Goal: Transaction & Acquisition: Purchase product/service

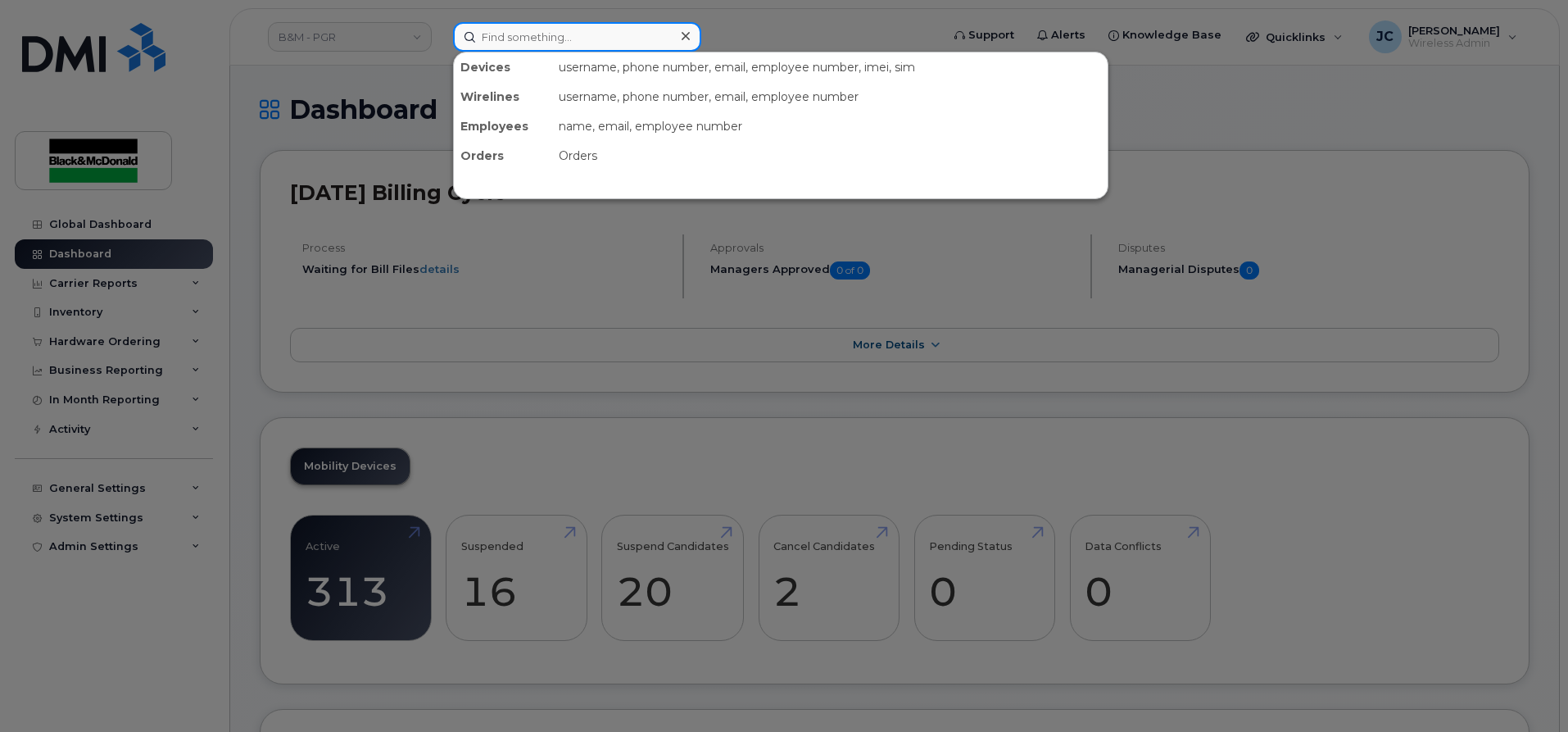
drag, startPoint x: 505, startPoint y: 40, endPoint x: 505, endPoint y: 49, distance: 9.0
click at [505, 49] on input at bounding box center [577, 37] width 249 height 29
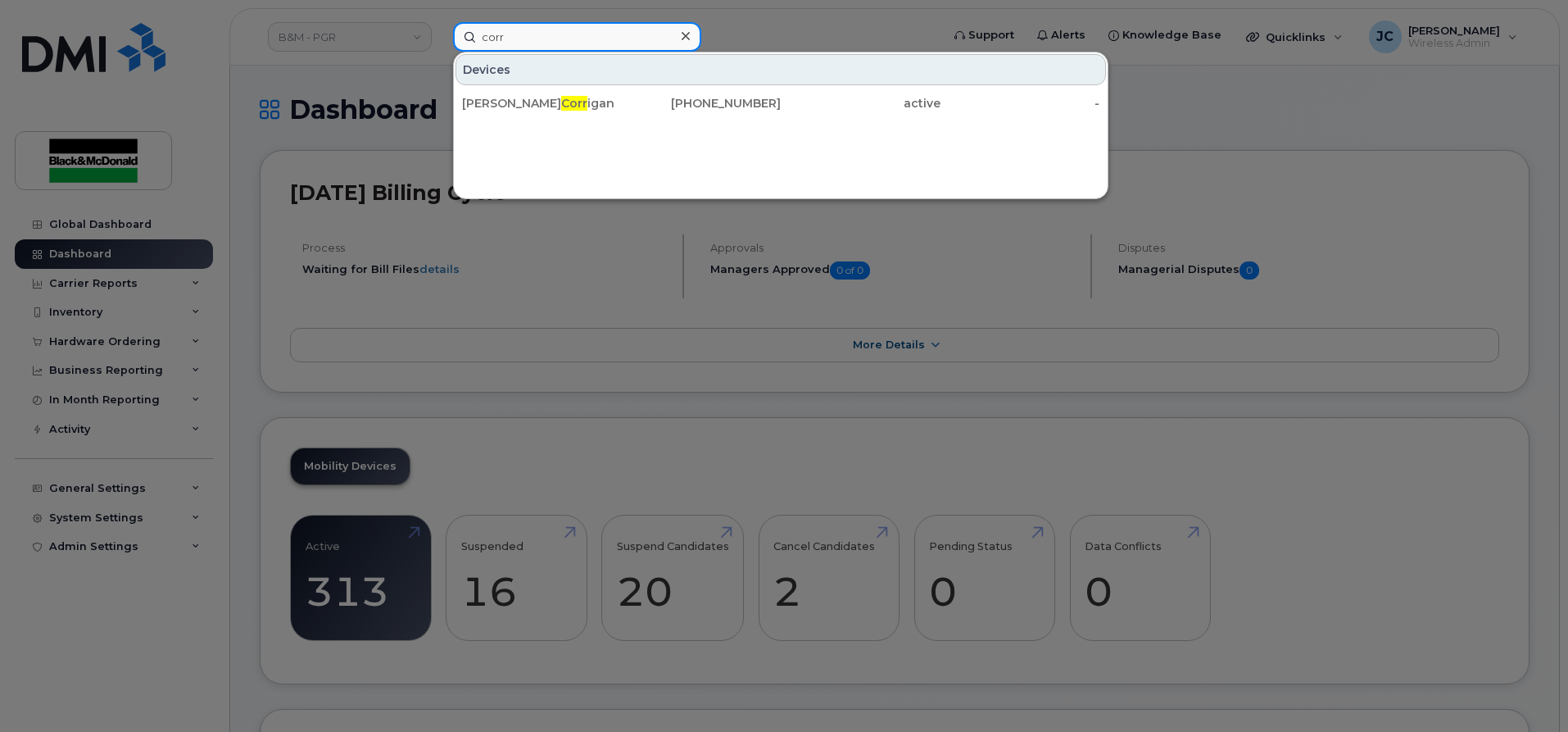
drag, startPoint x: 520, startPoint y: 37, endPoint x: 367, endPoint y: 65, distance: 155.5
click at [440, 52] on div "corr Devices Cathy Corr igan 289-688-4043 active -" at bounding box center [692, 37] width 503 height 29
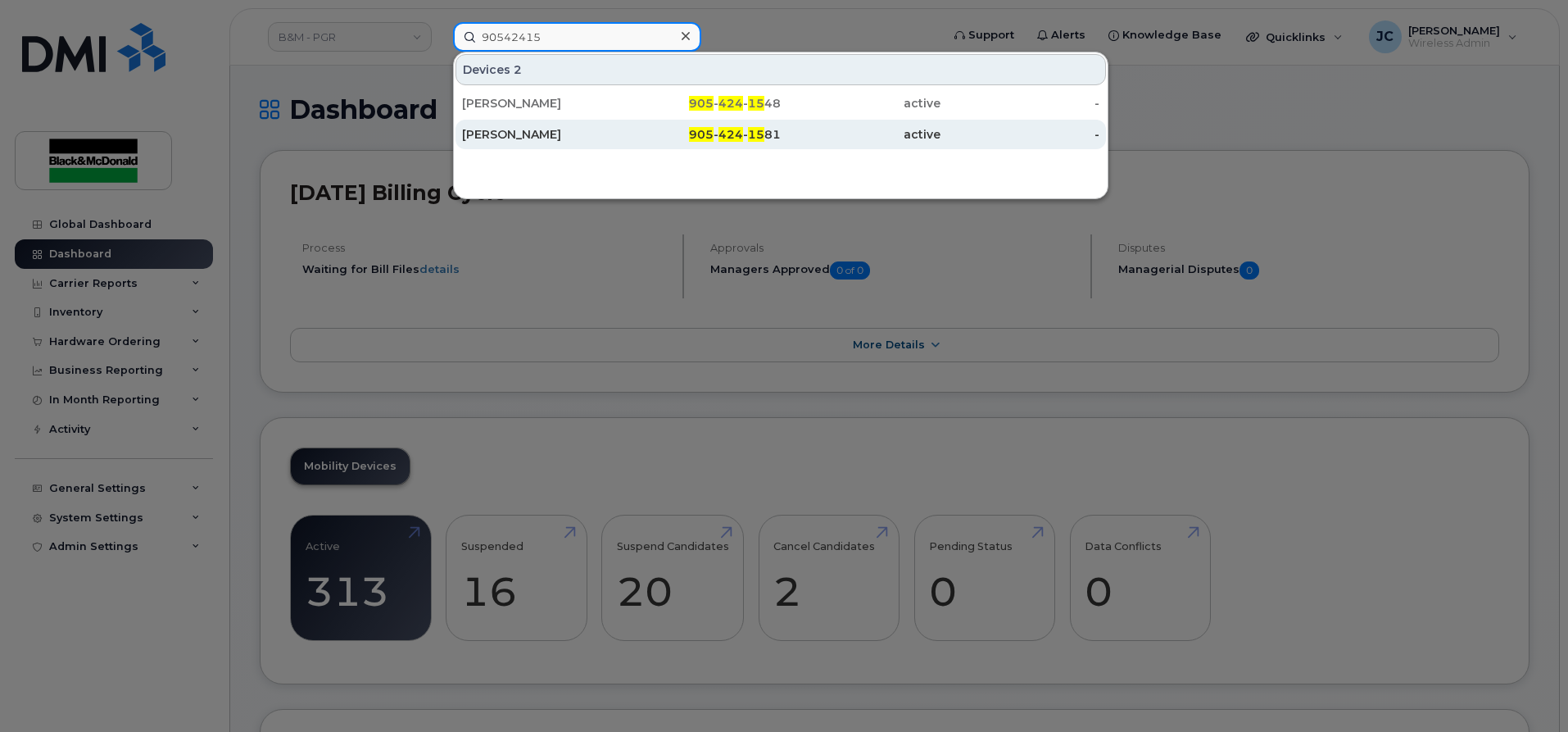
type input "90542415"
click at [760, 138] on span "15" at bounding box center [756, 134] width 16 height 15
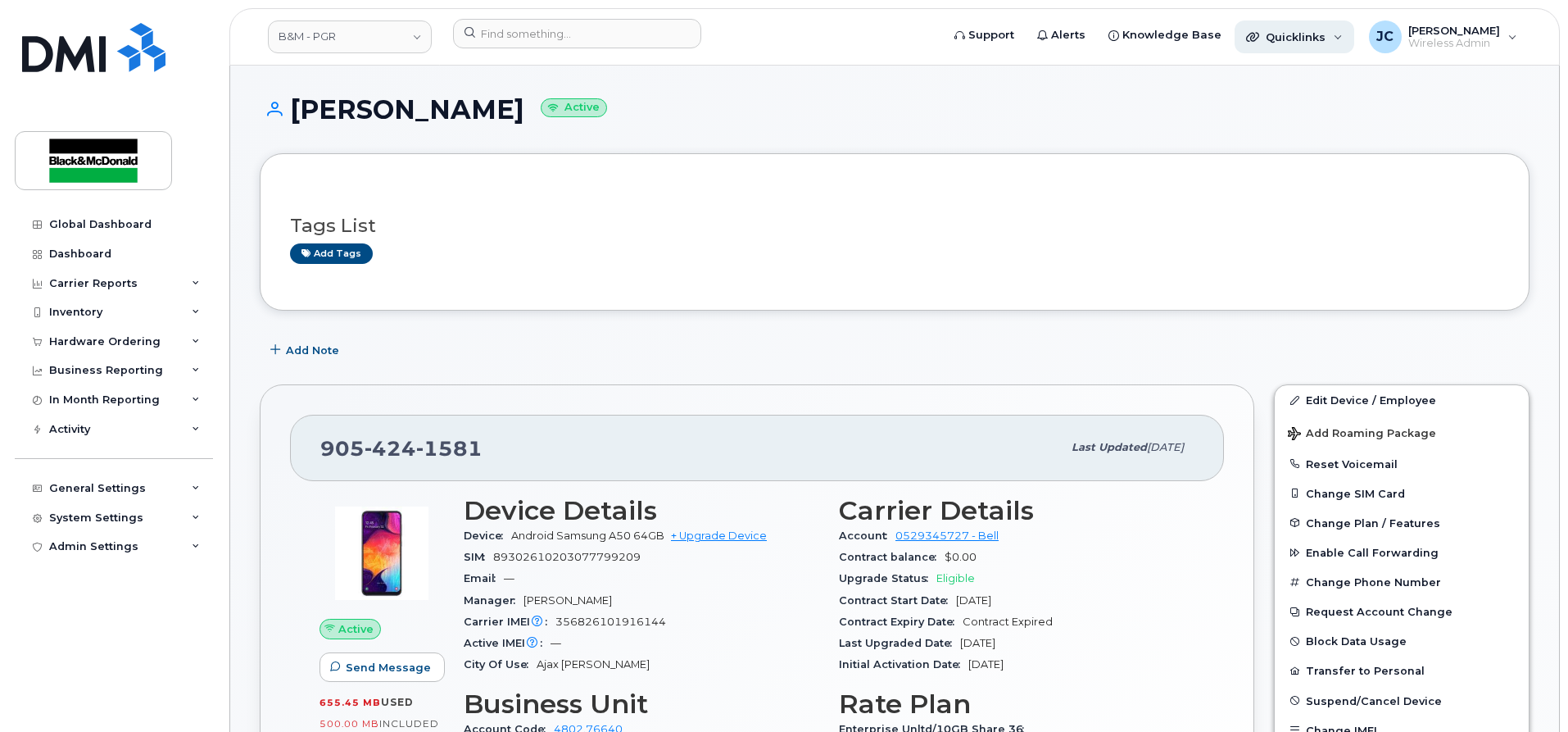
click at [1306, 40] on span "Quicklinks" at bounding box center [1296, 36] width 60 height 13
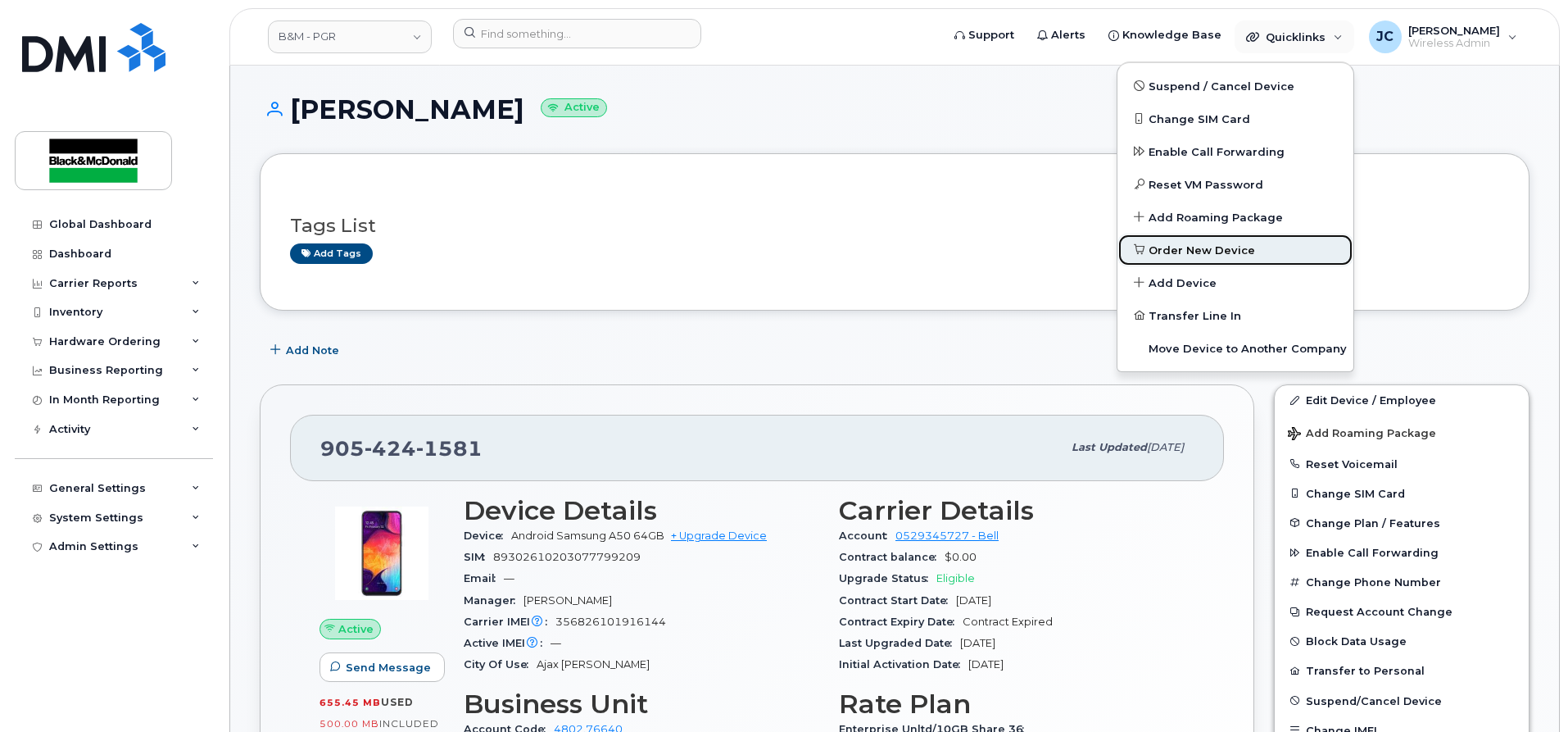
click at [1190, 252] on span "Order New Device" at bounding box center [1202, 250] width 107 height 16
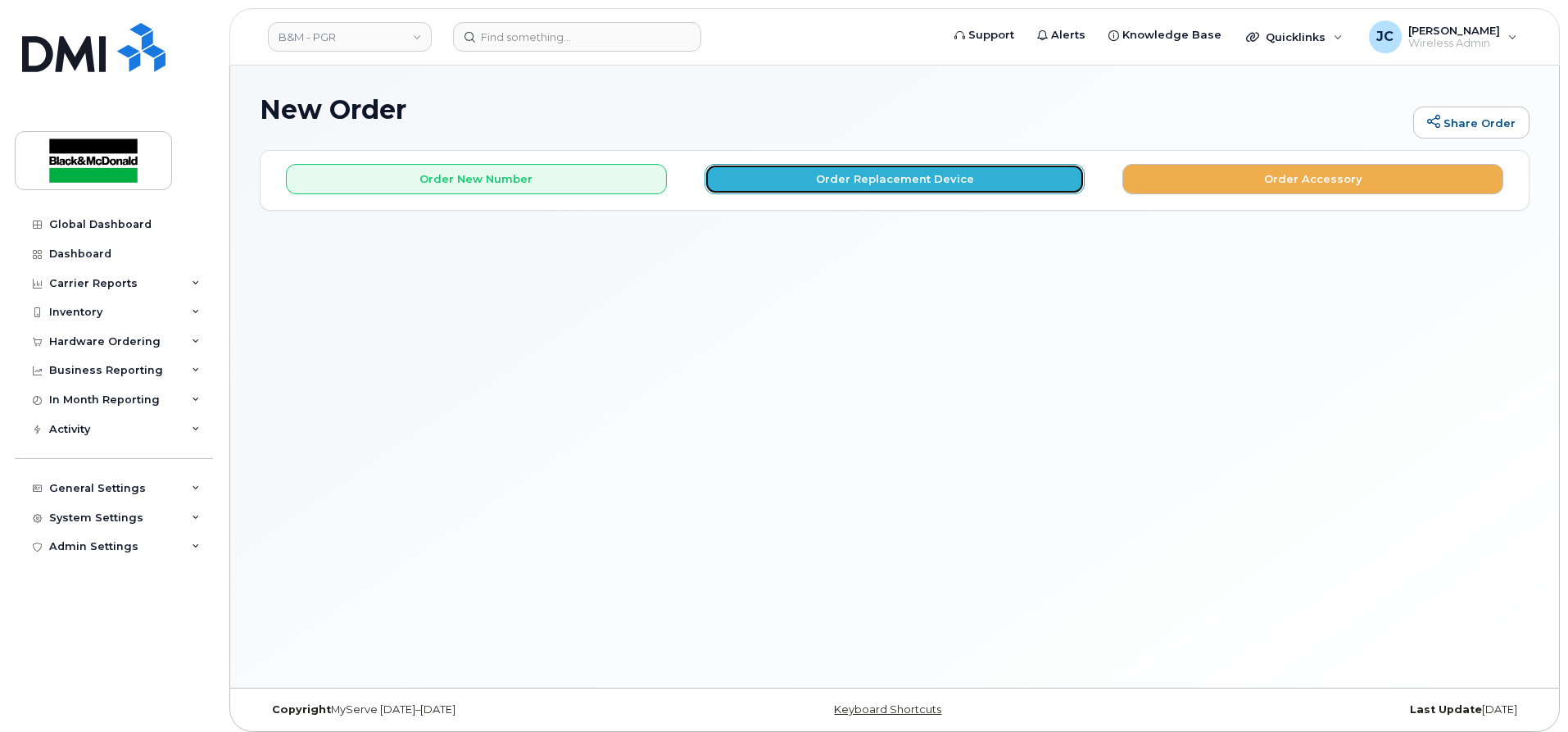
click at [901, 177] on button "Order Replacement Device" at bounding box center [895, 179] width 381 height 30
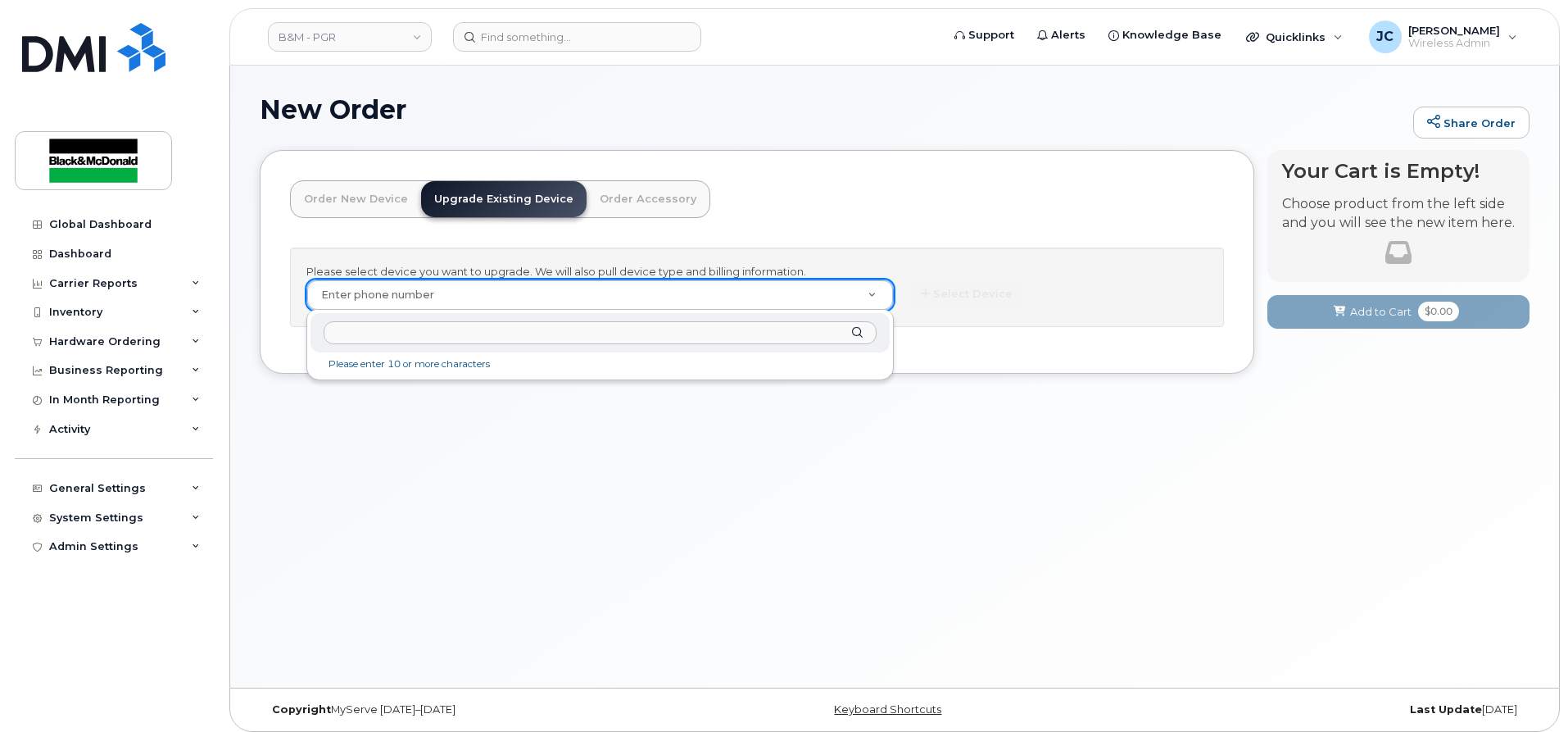
click at [364, 335] on input "text" at bounding box center [600, 333] width 553 height 24
drag, startPoint x: 355, startPoint y: 335, endPoint x: 177, endPoint y: 352, distance: 178.8
click at [177, 352] on body "B&M - PGR Support Alerts Knowledge Base Quicklinks Suspend / Cancel Device Chan…" at bounding box center [784, 370] width 1568 height 740
click at [377, 335] on input "ghora" at bounding box center [600, 333] width 553 height 24
drag, startPoint x: 355, startPoint y: 335, endPoint x: 309, endPoint y: 340, distance: 46.3
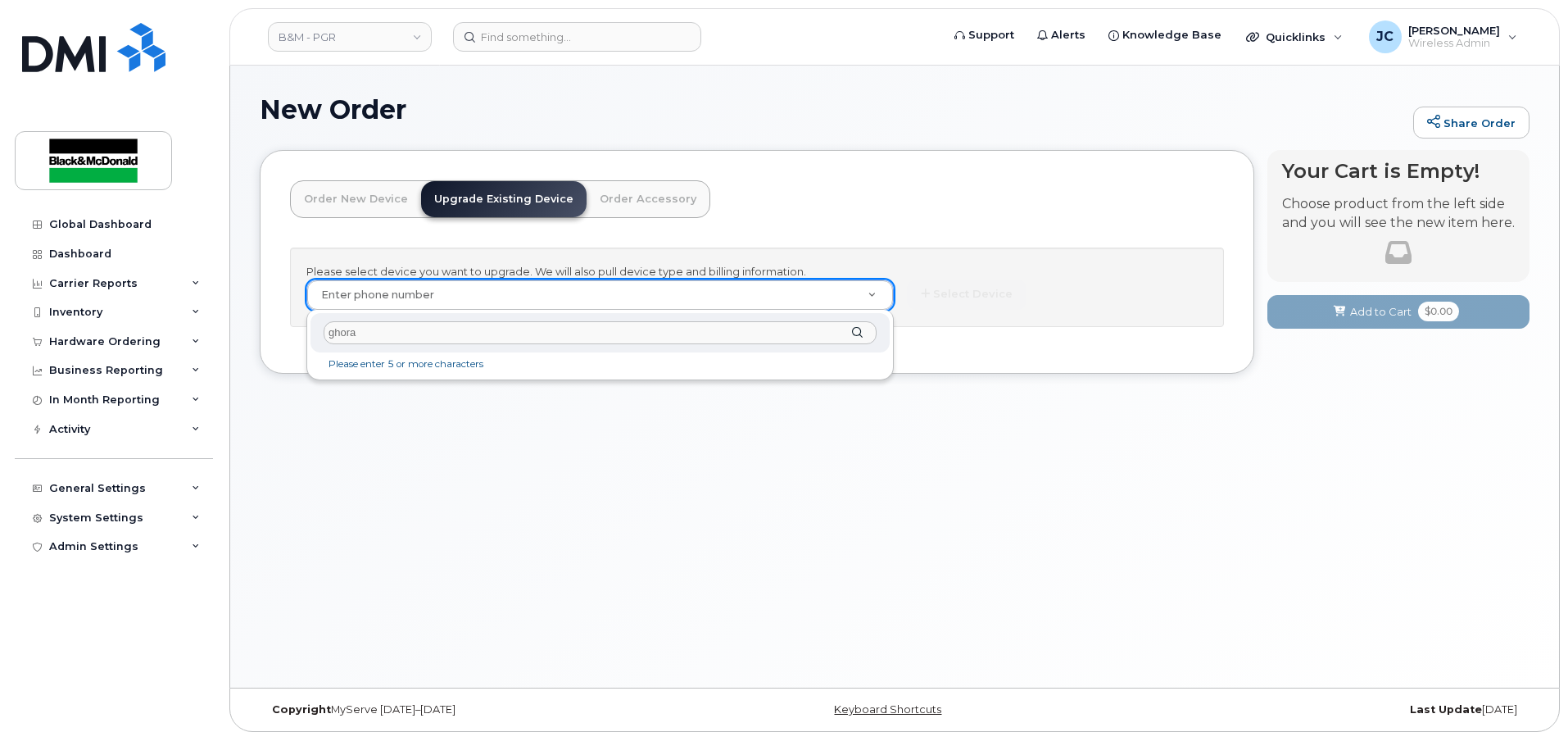
click at [309, 340] on div "ghora Please enter 5 or more characters" at bounding box center [600, 345] width 587 height 71
click at [859, 329] on div "Kor" at bounding box center [600, 333] width 580 height 40
click at [839, 332] on input "Kor" at bounding box center [600, 333] width 553 height 24
click at [867, 329] on input "Kor" at bounding box center [600, 333] width 553 height 24
click at [858, 329] on div "Kor" at bounding box center [600, 333] width 580 height 40
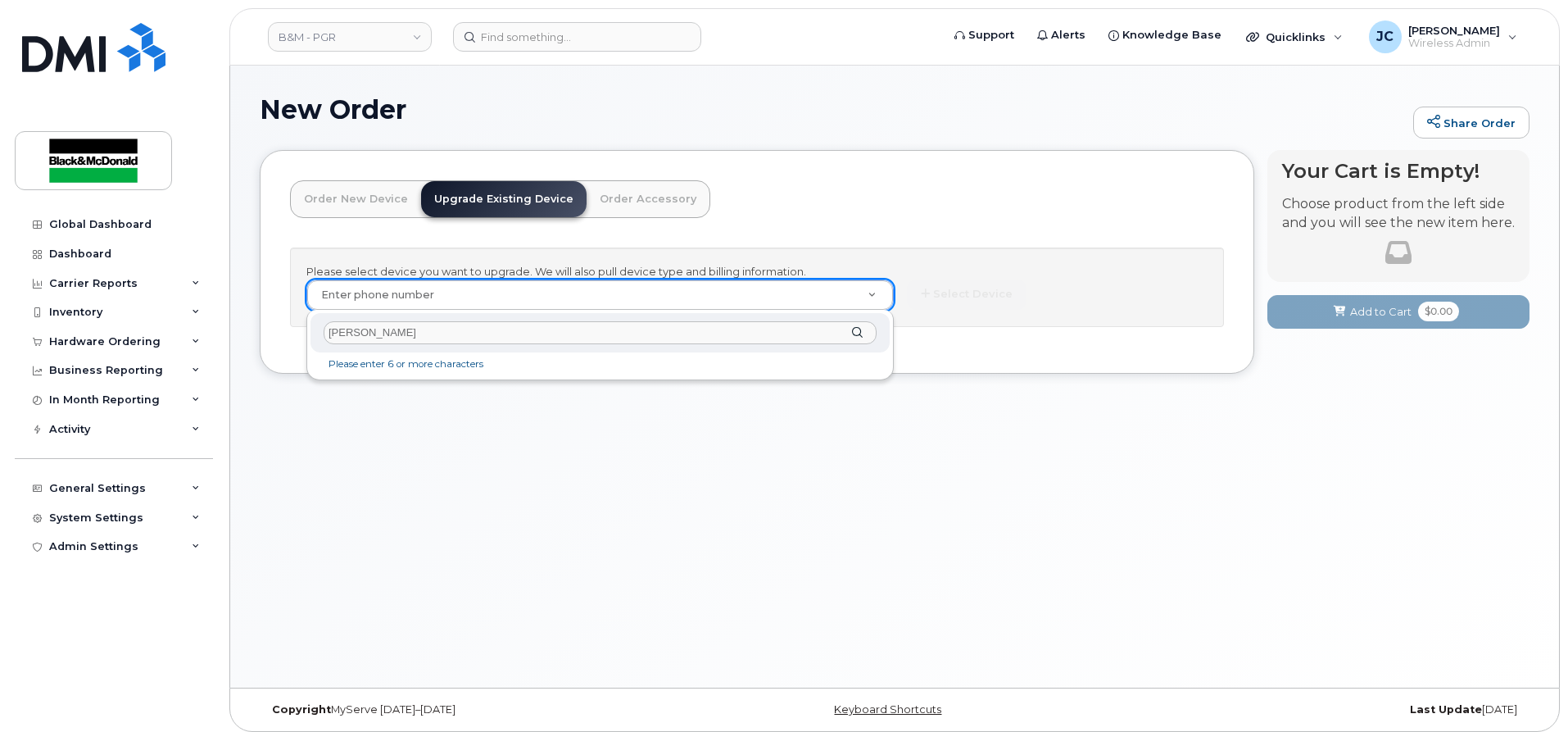
type input "Kori"
click at [856, 327] on div "Kori" at bounding box center [600, 333] width 580 height 40
click at [855, 329] on div "Kori" at bounding box center [600, 333] width 580 height 40
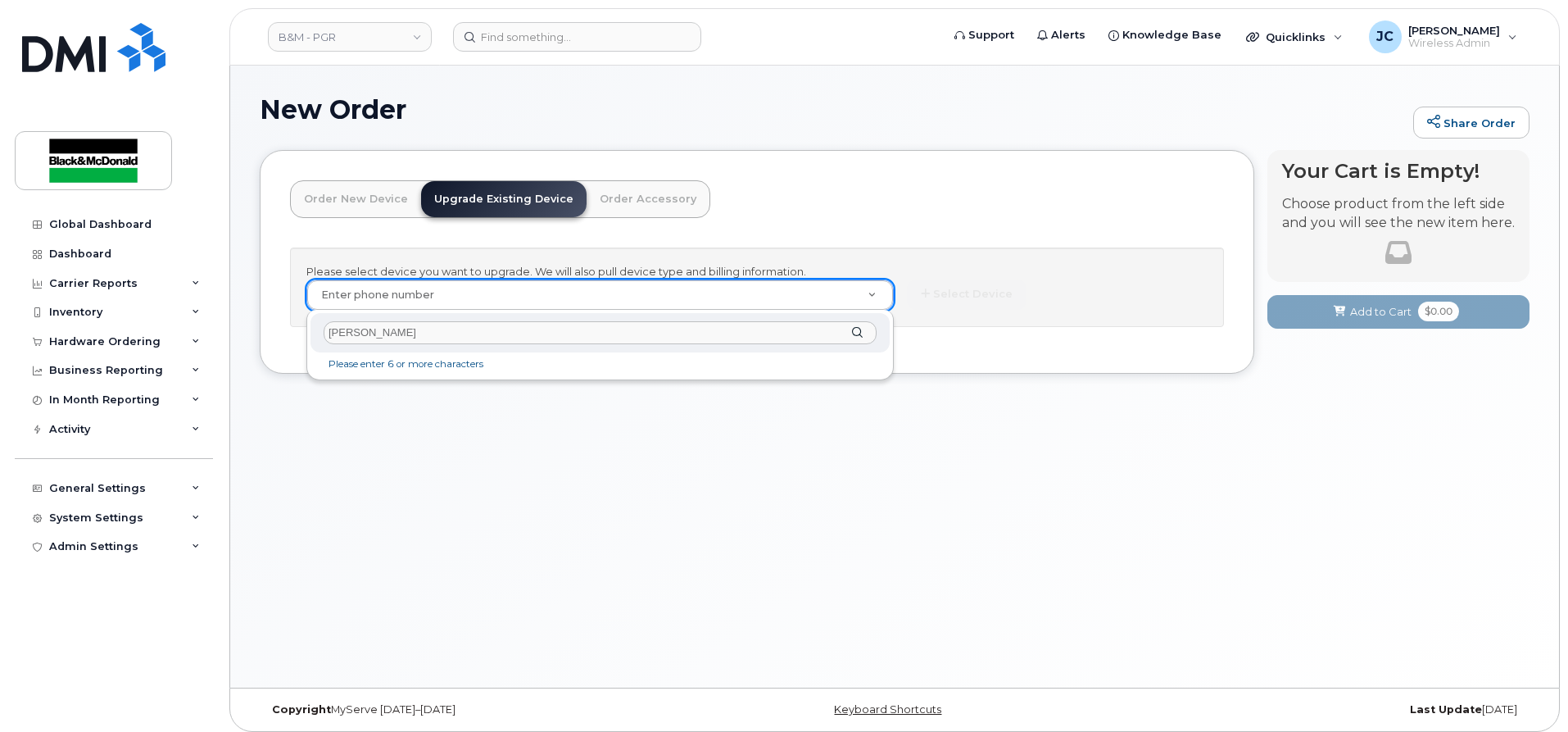
click at [855, 329] on div "Kori" at bounding box center [600, 333] width 580 height 40
click at [862, 326] on div "Kori" at bounding box center [600, 333] width 580 height 40
click at [859, 323] on input "Kori" at bounding box center [600, 333] width 553 height 24
click at [858, 324] on div "Kori" at bounding box center [600, 333] width 580 height 40
click at [856, 325] on div "Kori" at bounding box center [600, 333] width 580 height 40
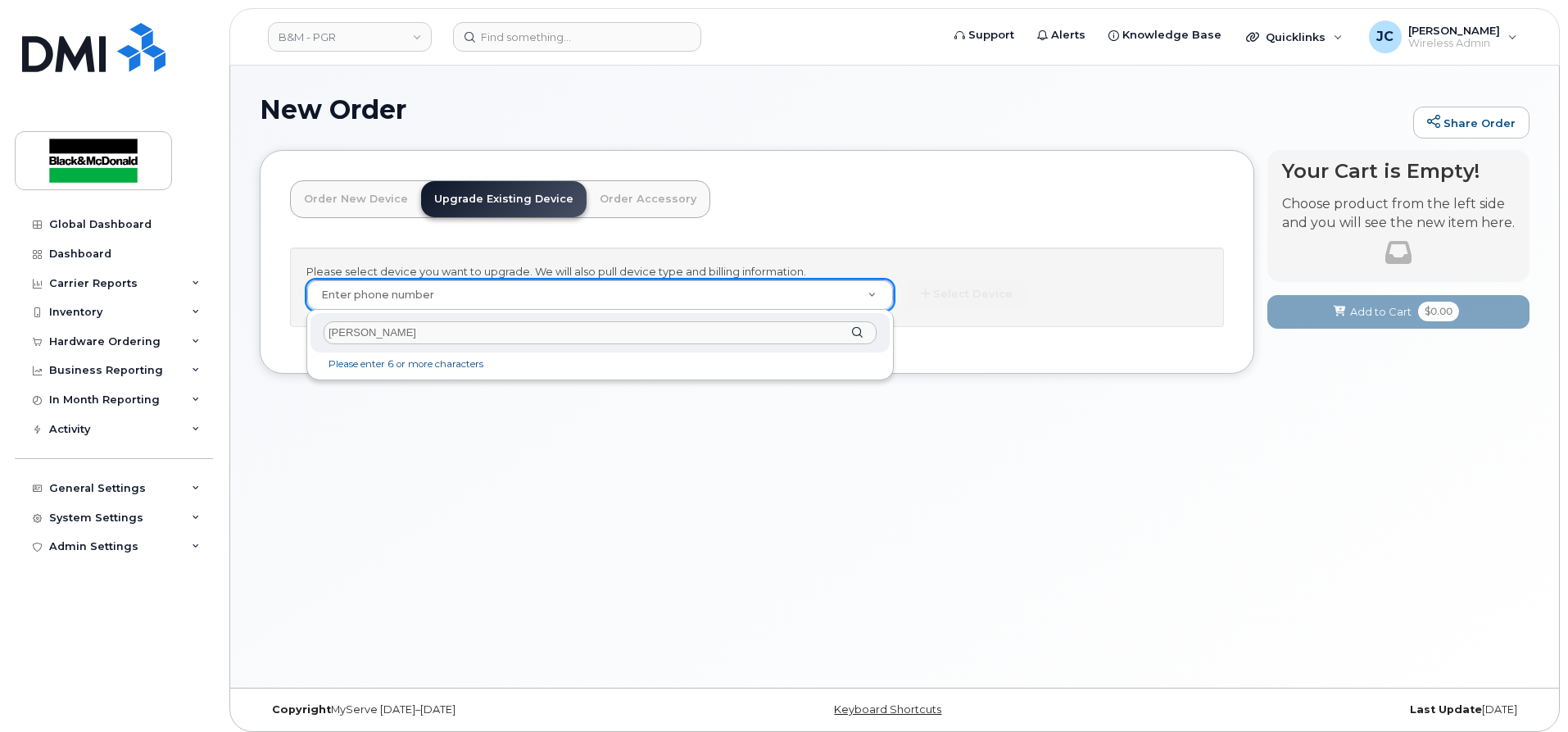
click at [855, 326] on div "Kori" at bounding box center [600, 333] width 580 height 40
click at [856, 329] on div "Kori" at bounding box center [600, 333] width 580 height 40
click at [376, 337] on input "text" at bounding box center [600, 333] width 553 height 24
type input "[PERSON_NAME]"
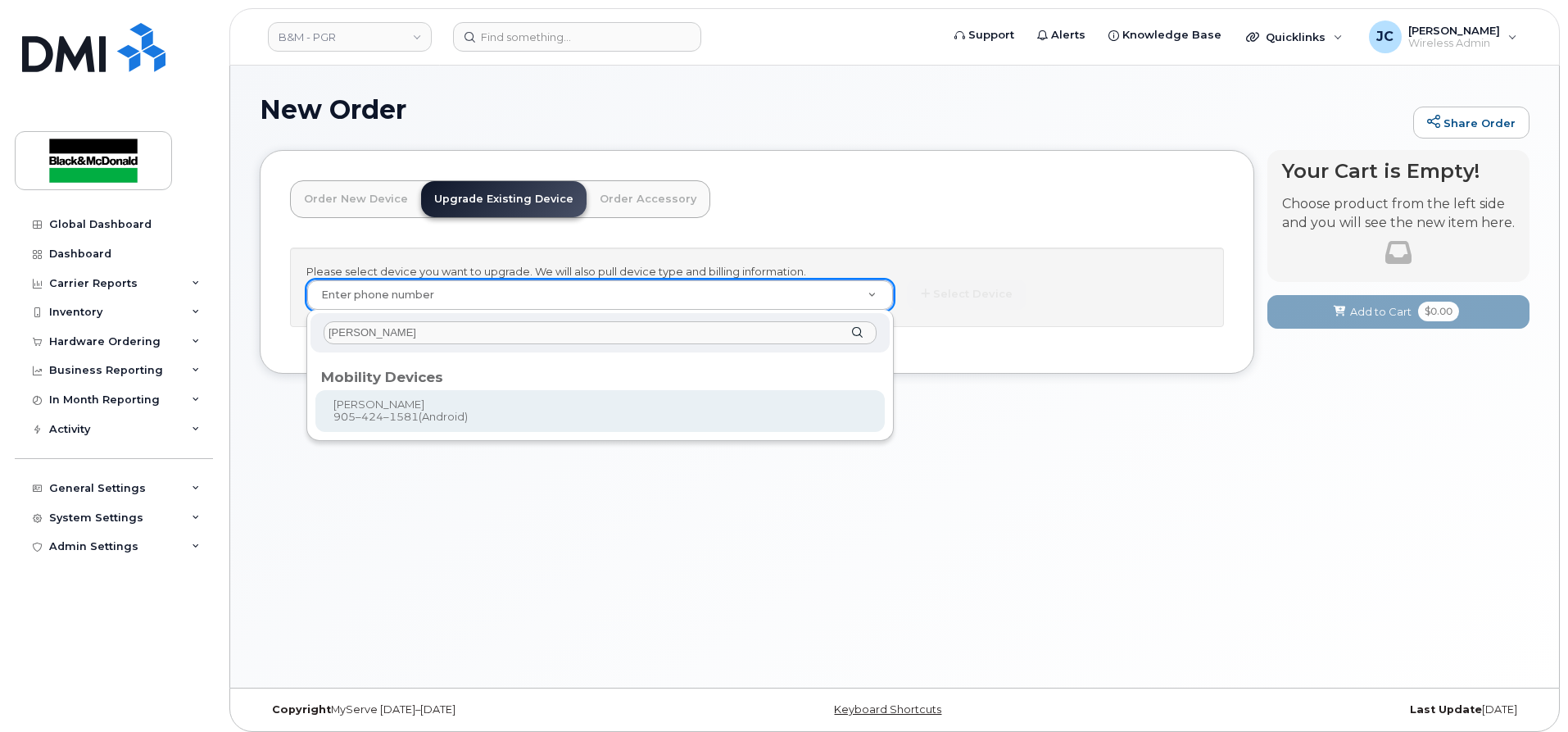
type input "401765"
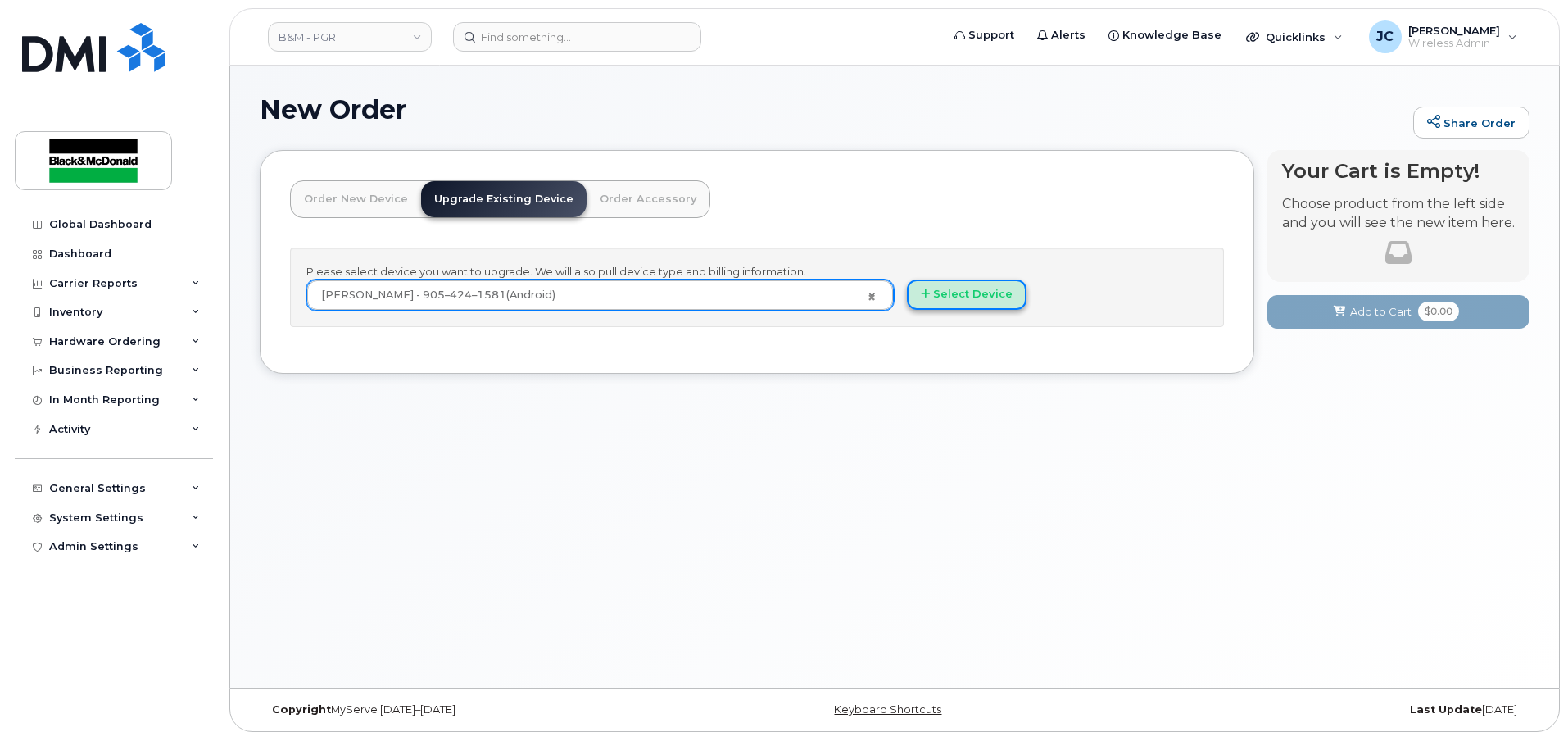
click at [961, 292] on button "Select Device" at bounding box center [967, 294] width 120 height 30
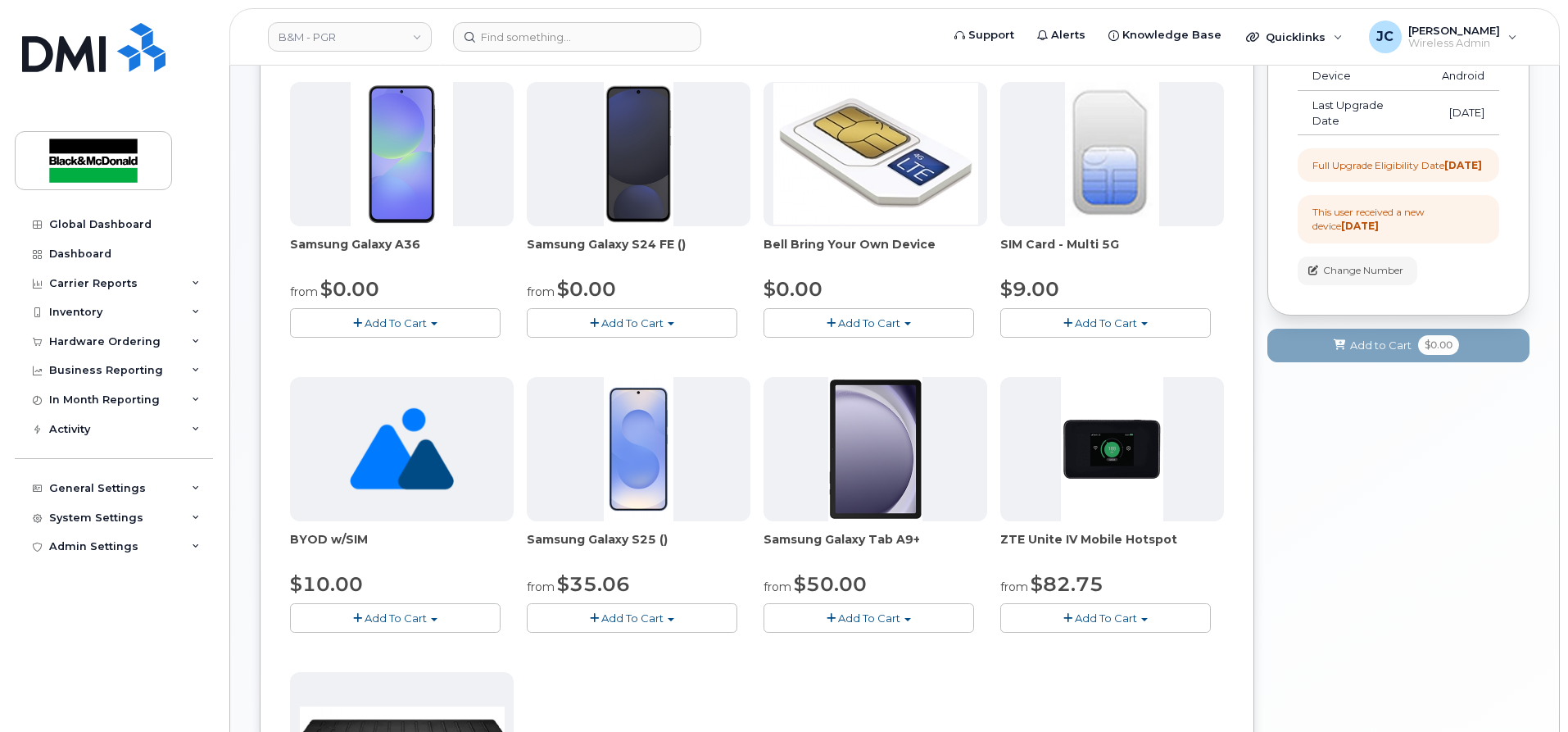
scroll to position [246, 0]
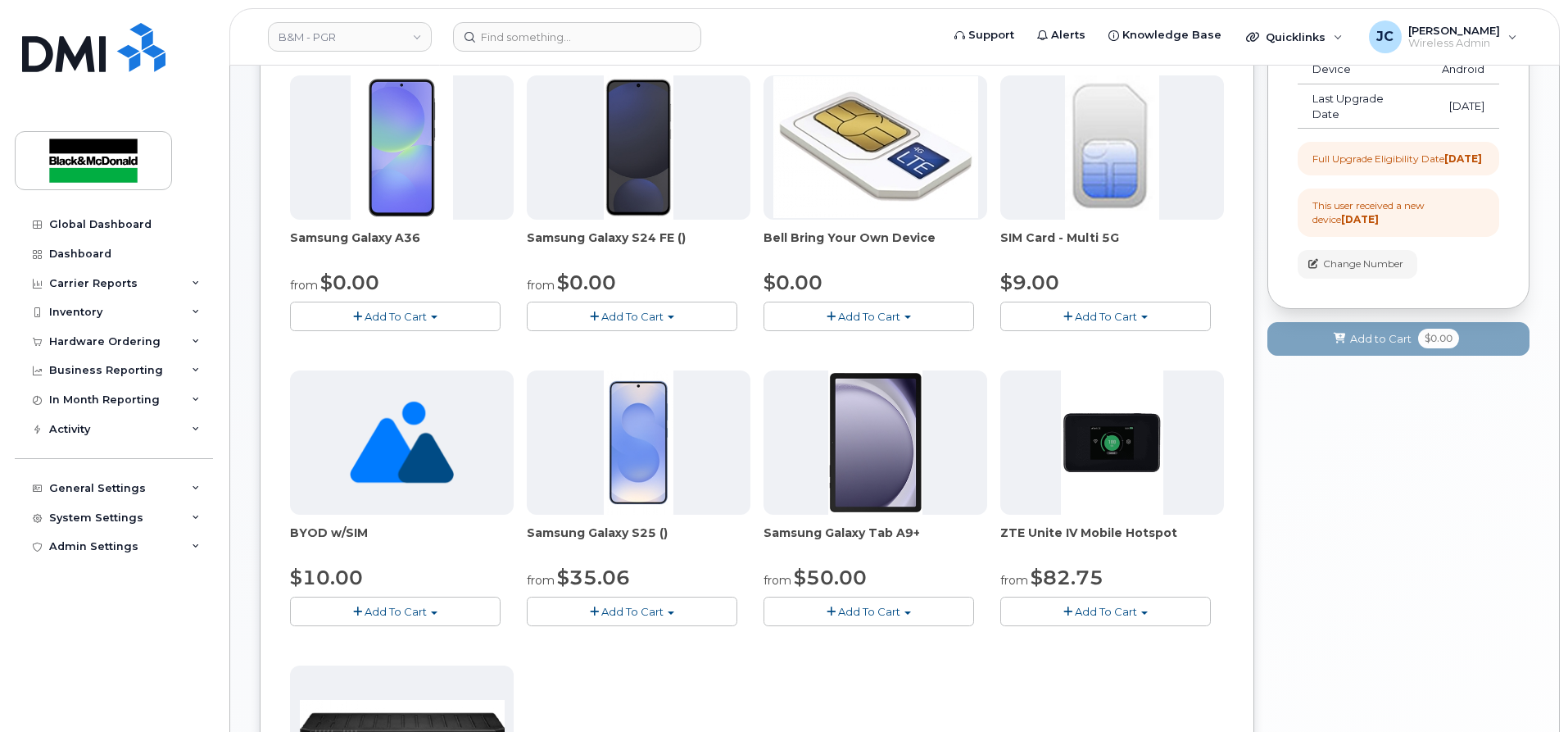
click at [672, 317] on span "button" at bounding box center [671, 317] width 7 height 3
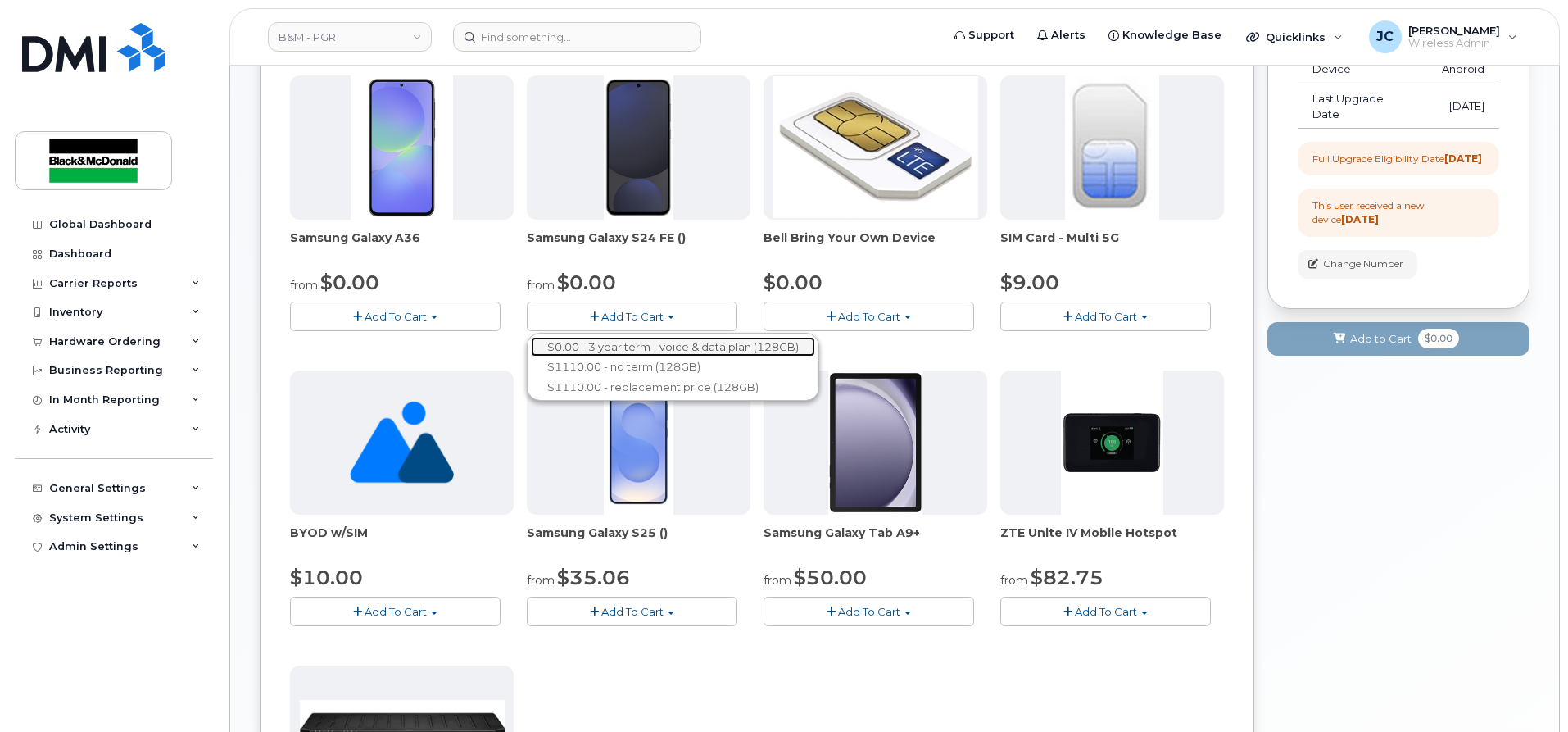
click at [625, 348] on link "$0.00 - 3 year term - voice & data plan (128GB)" at bounding box center [673, 348] width 285 height 21
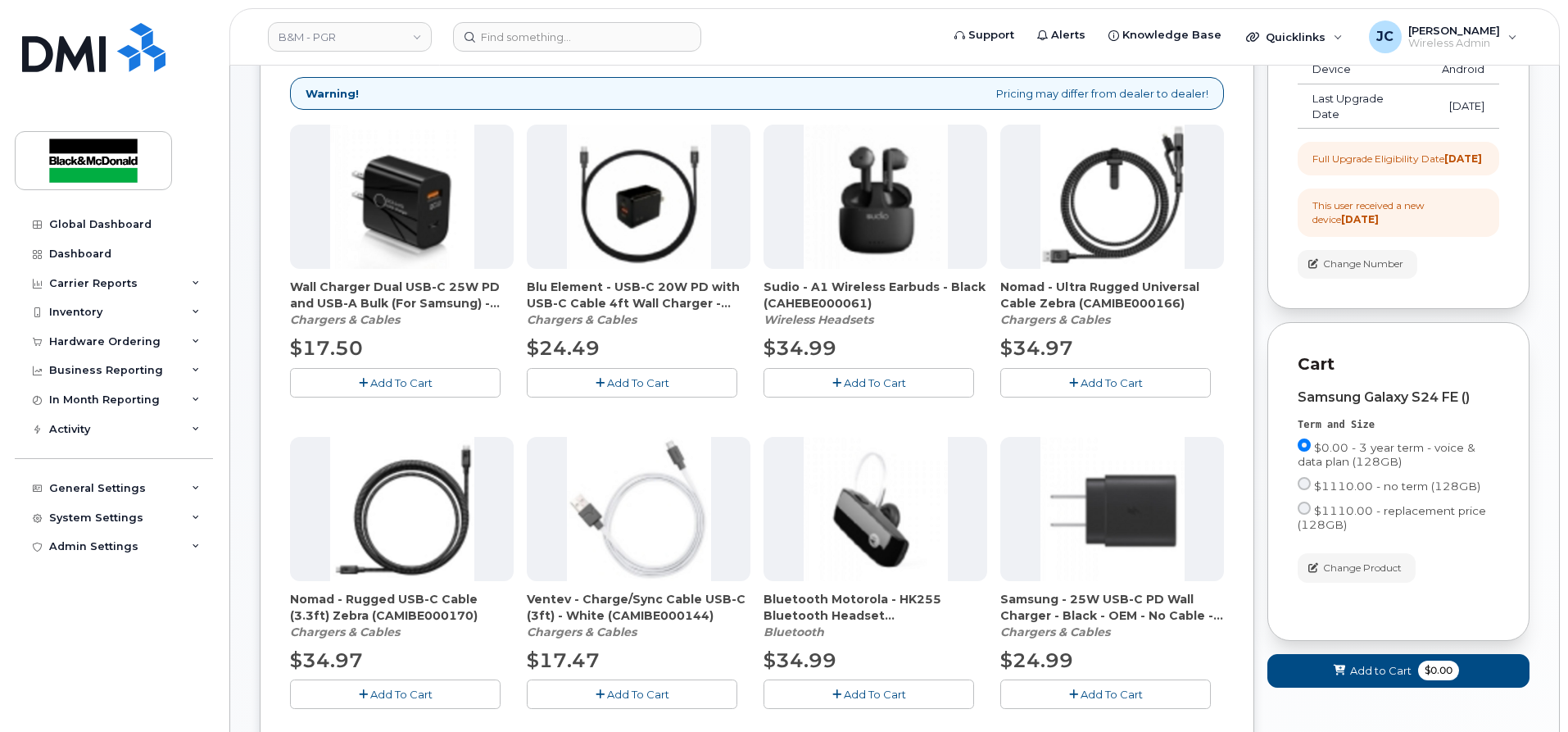
click at [420, 378] on span "Add To Cart" at bounding box center [402, 382] width 62 height 13
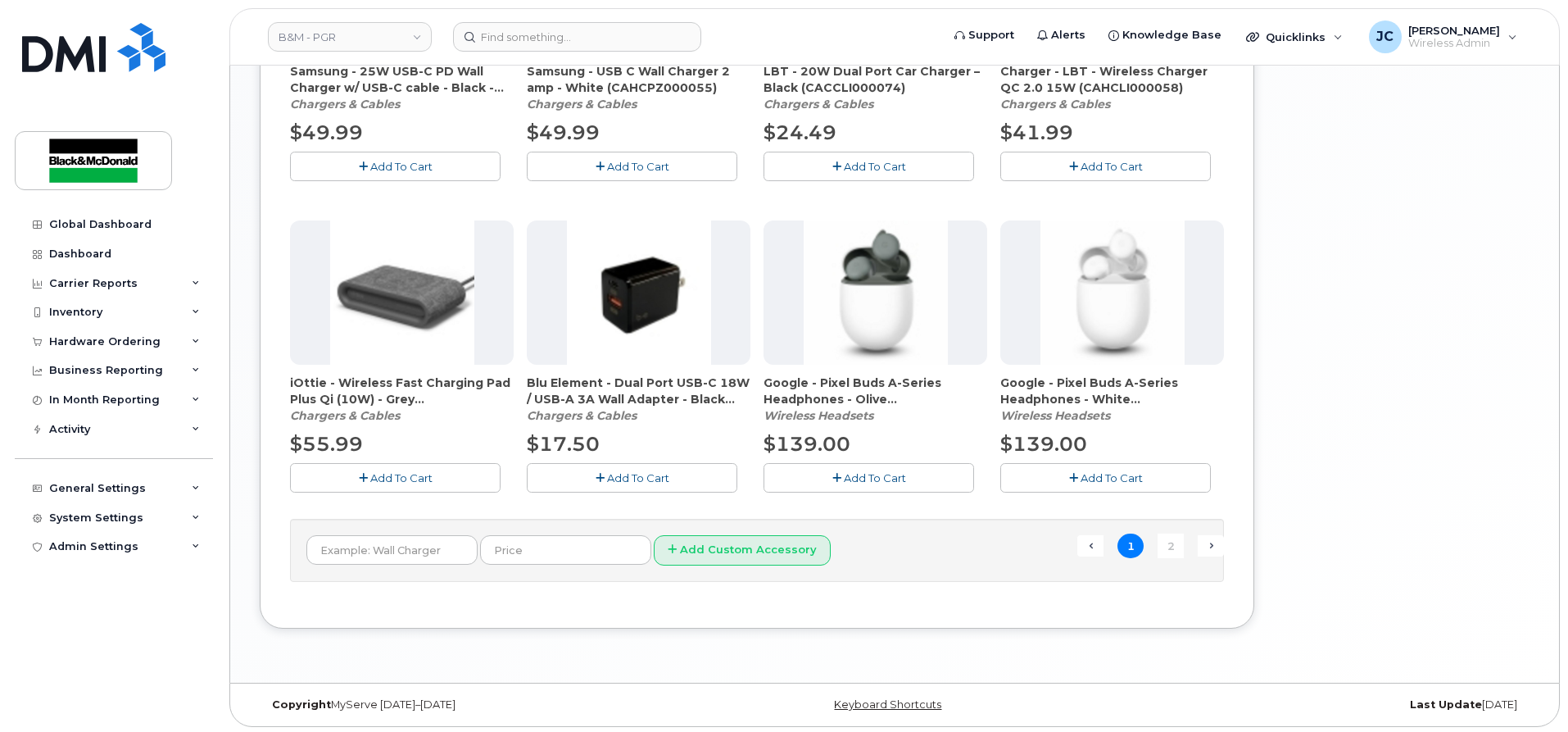
scroll to position [1088, 0]
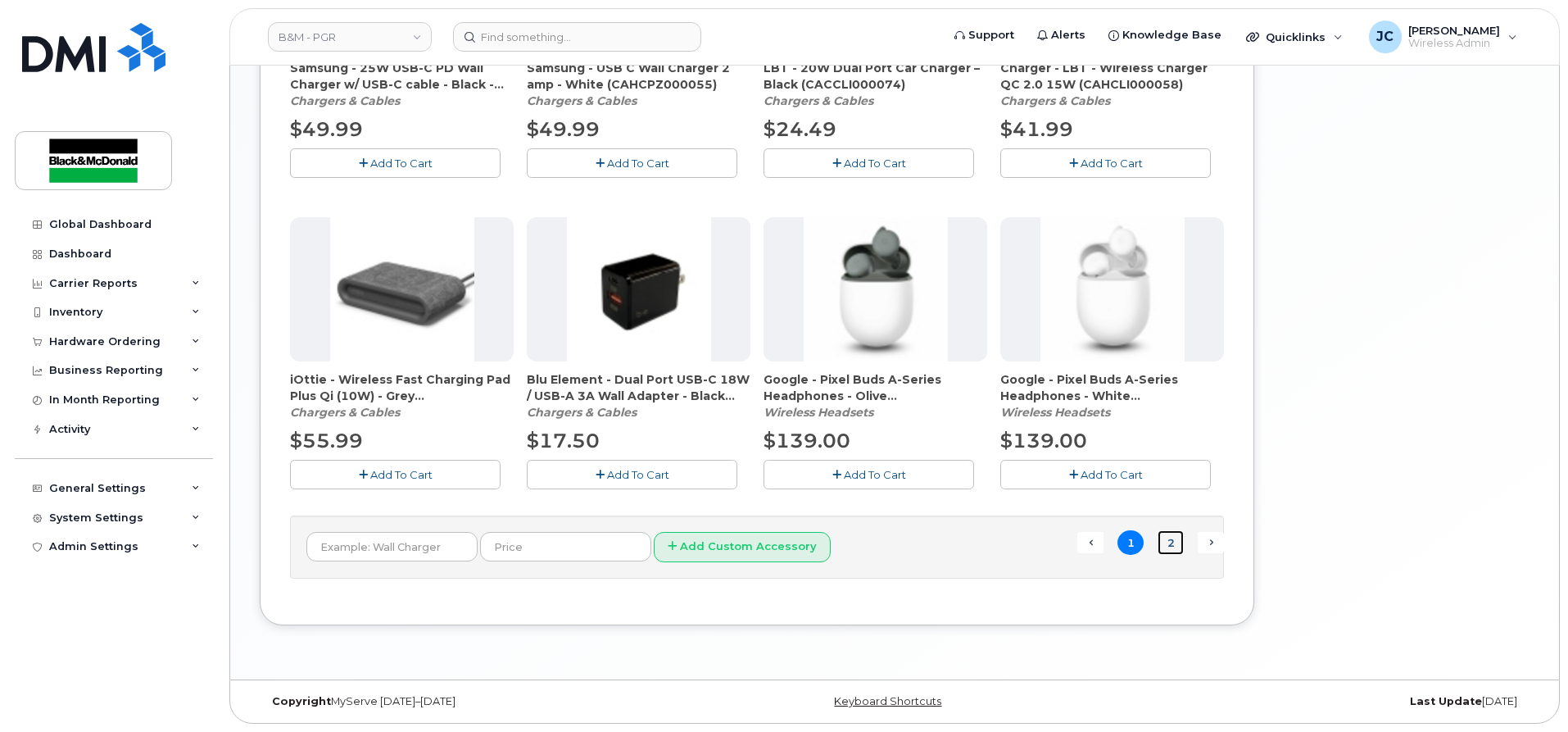
click at [1171, 545] on link "2" at bounding box center [1171, 543] width 26 height 26
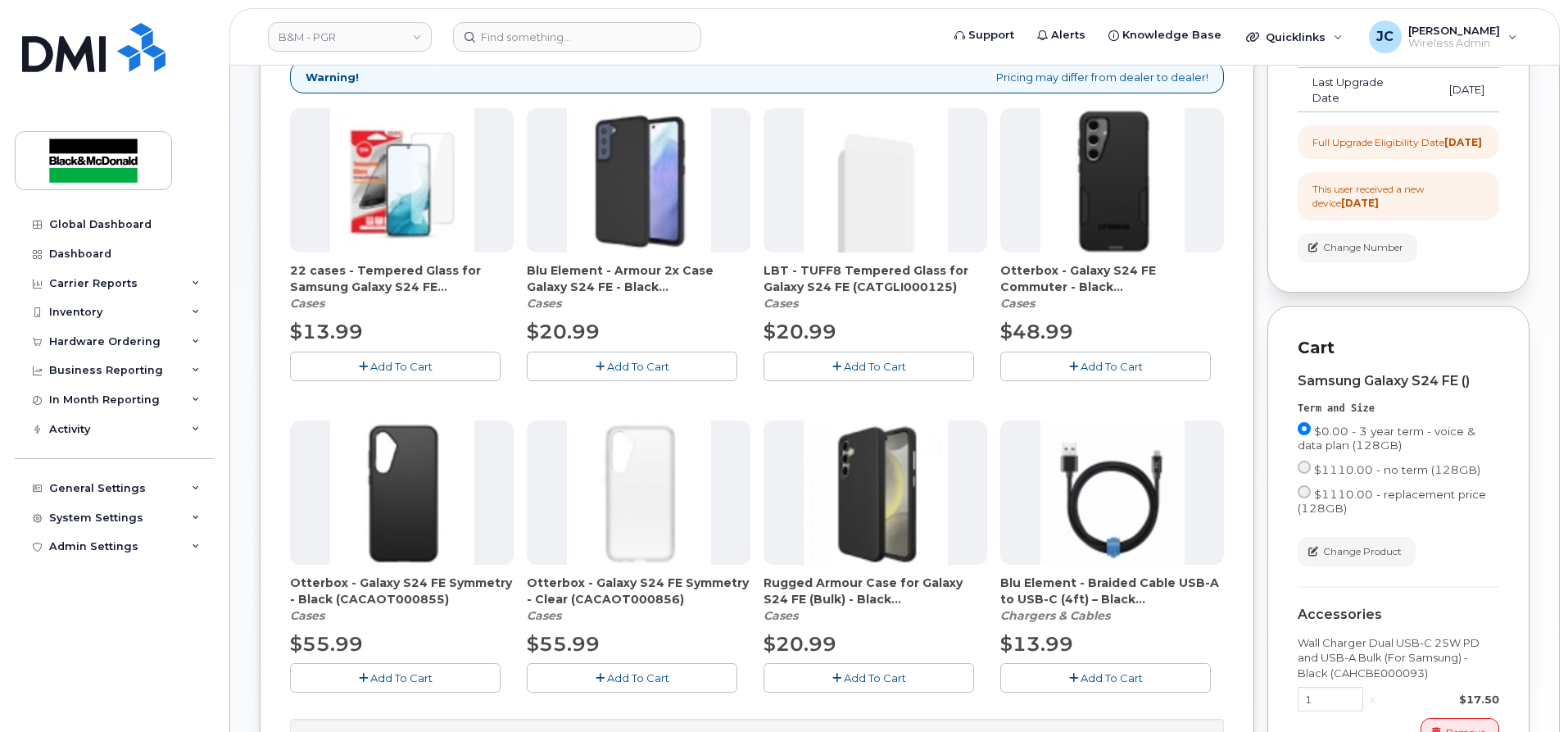
scroll to position [261, 0]
click at [1107, 369] on span "Add To Cart" at bounding box center [1112, 367] width 62 height 13
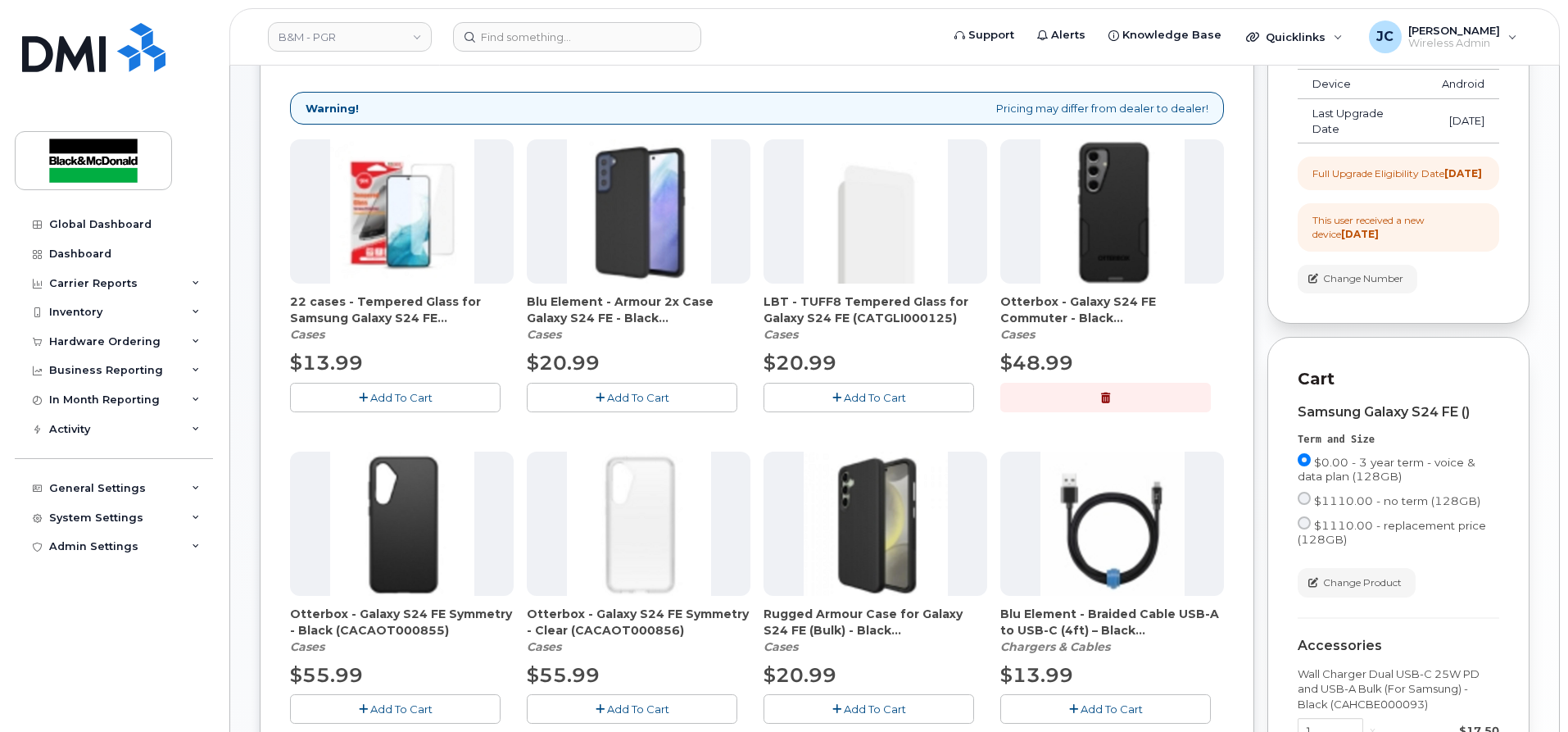
scroll to position [126, 0]
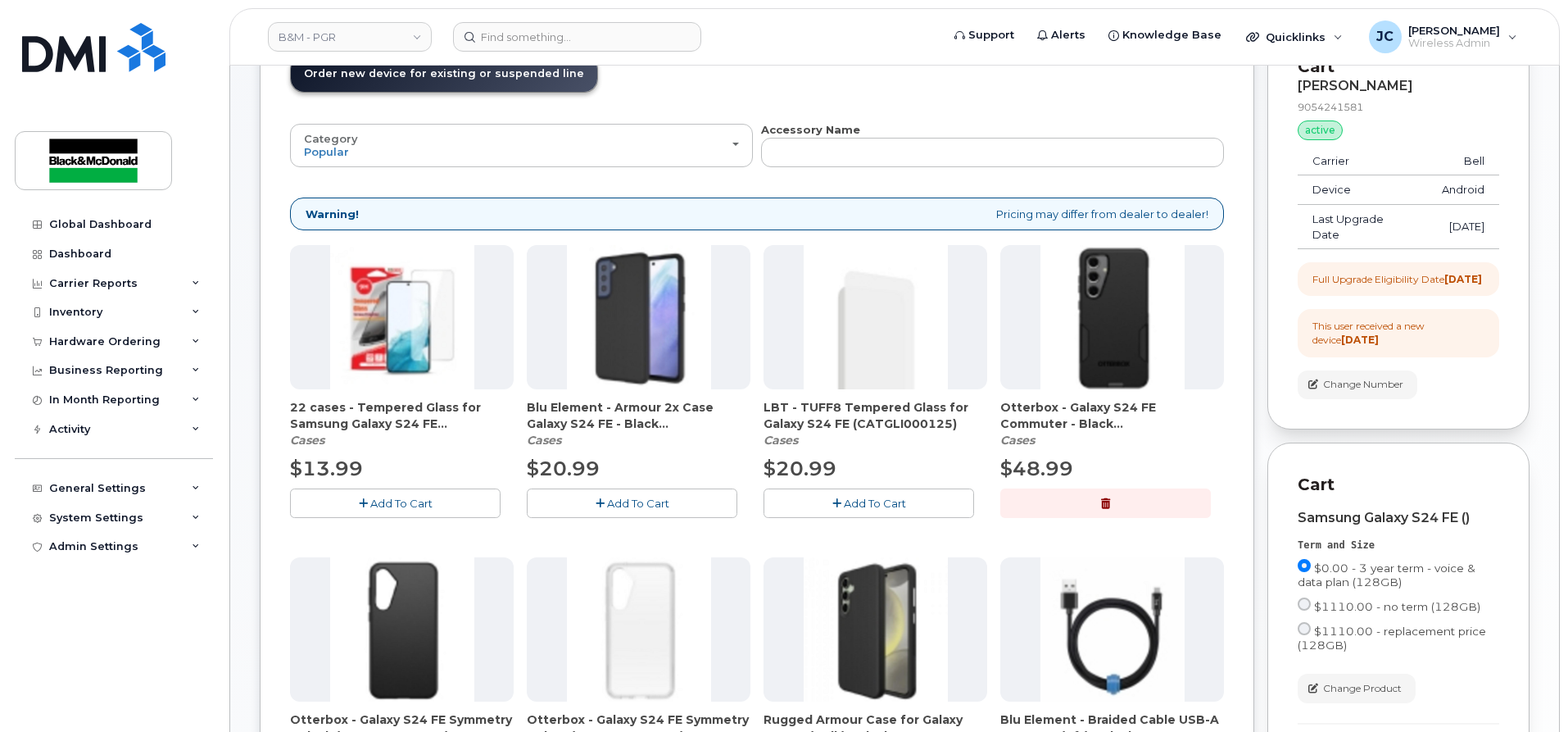
click at [404, 496] on span "Add To Cart" at bounding box center [402, 502] width 62 height 13
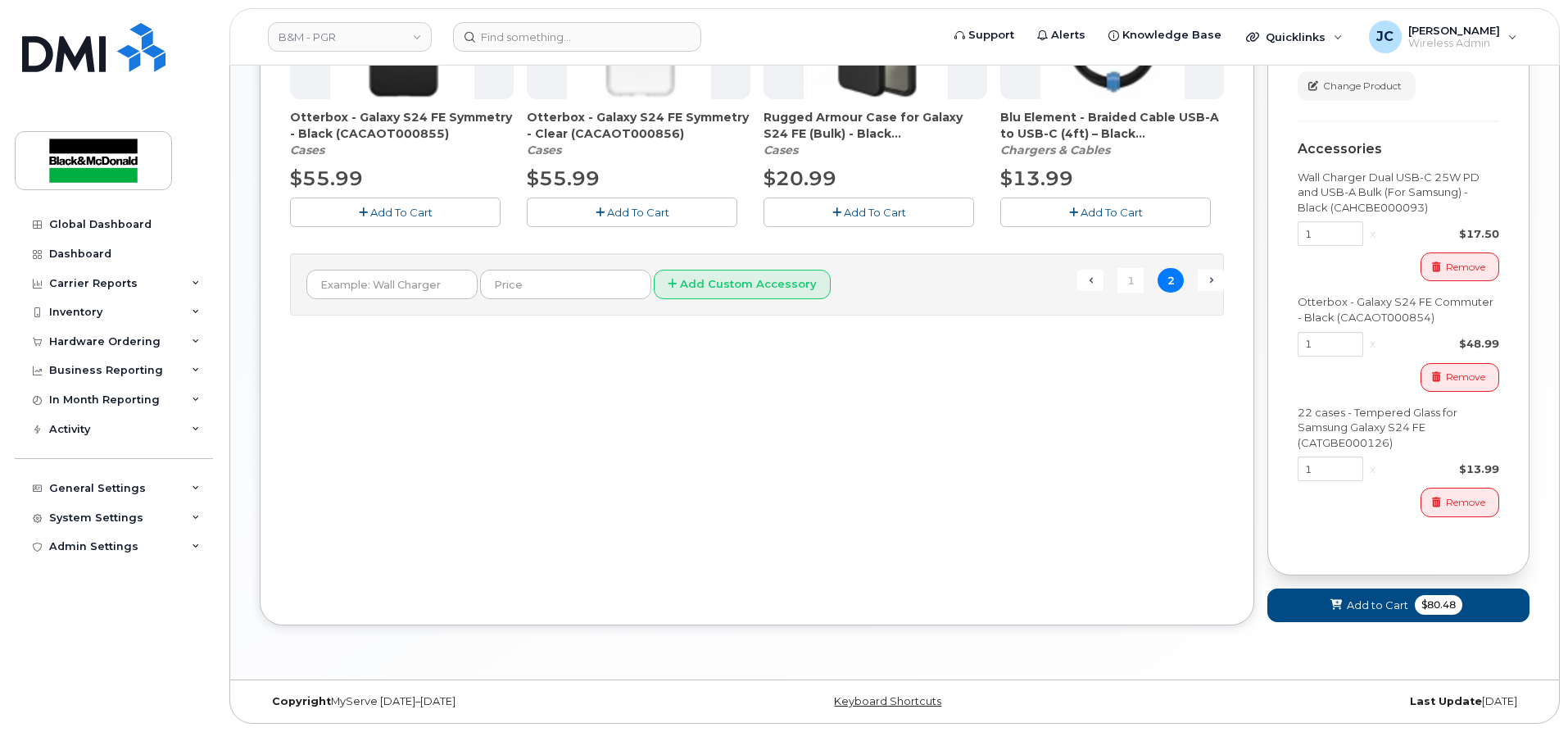
scroll to position [742, 0]
click at [1383, 609] on span "Add to Cart" at bounding box center [1377, 605] width 61 height 15
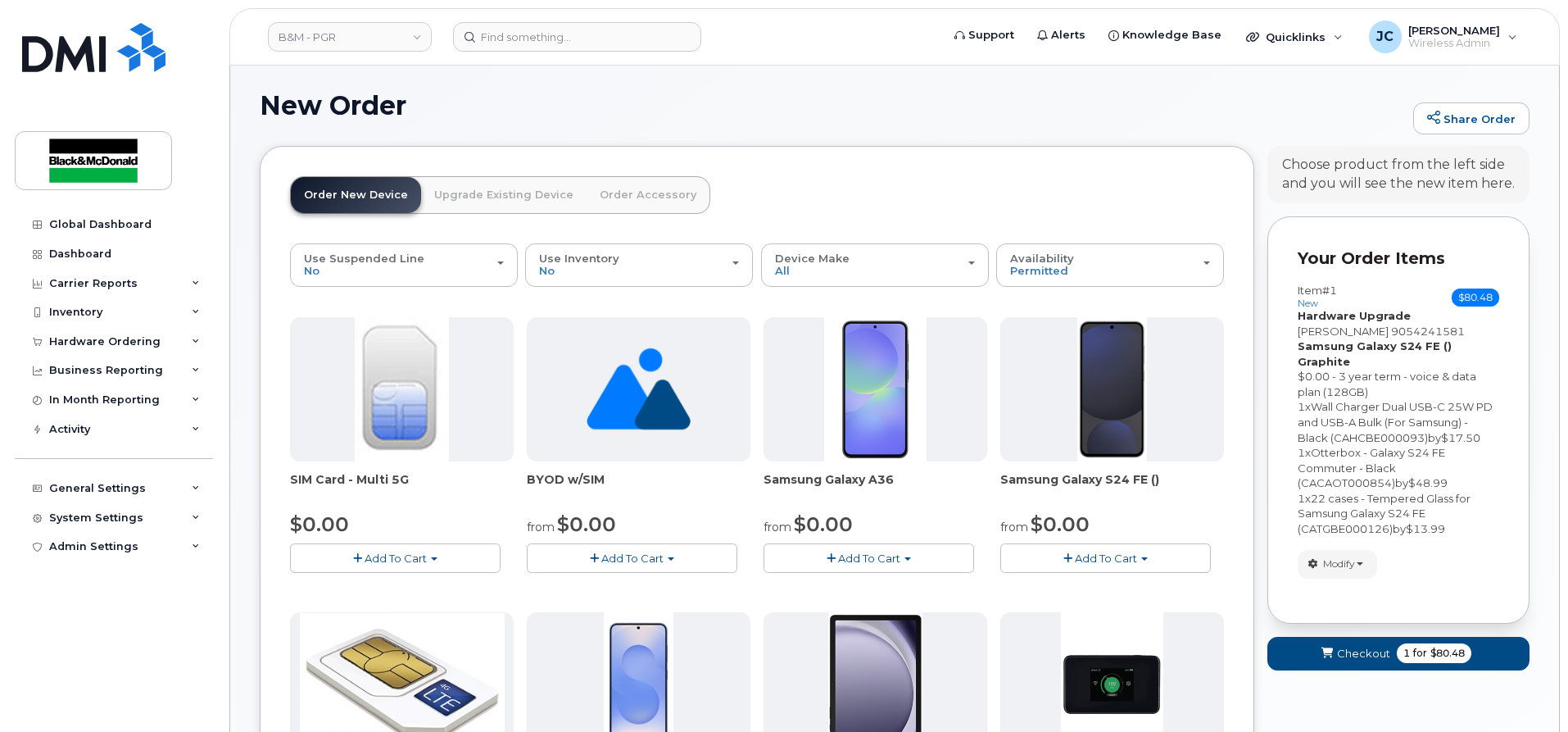
scroll to position [0, 0]
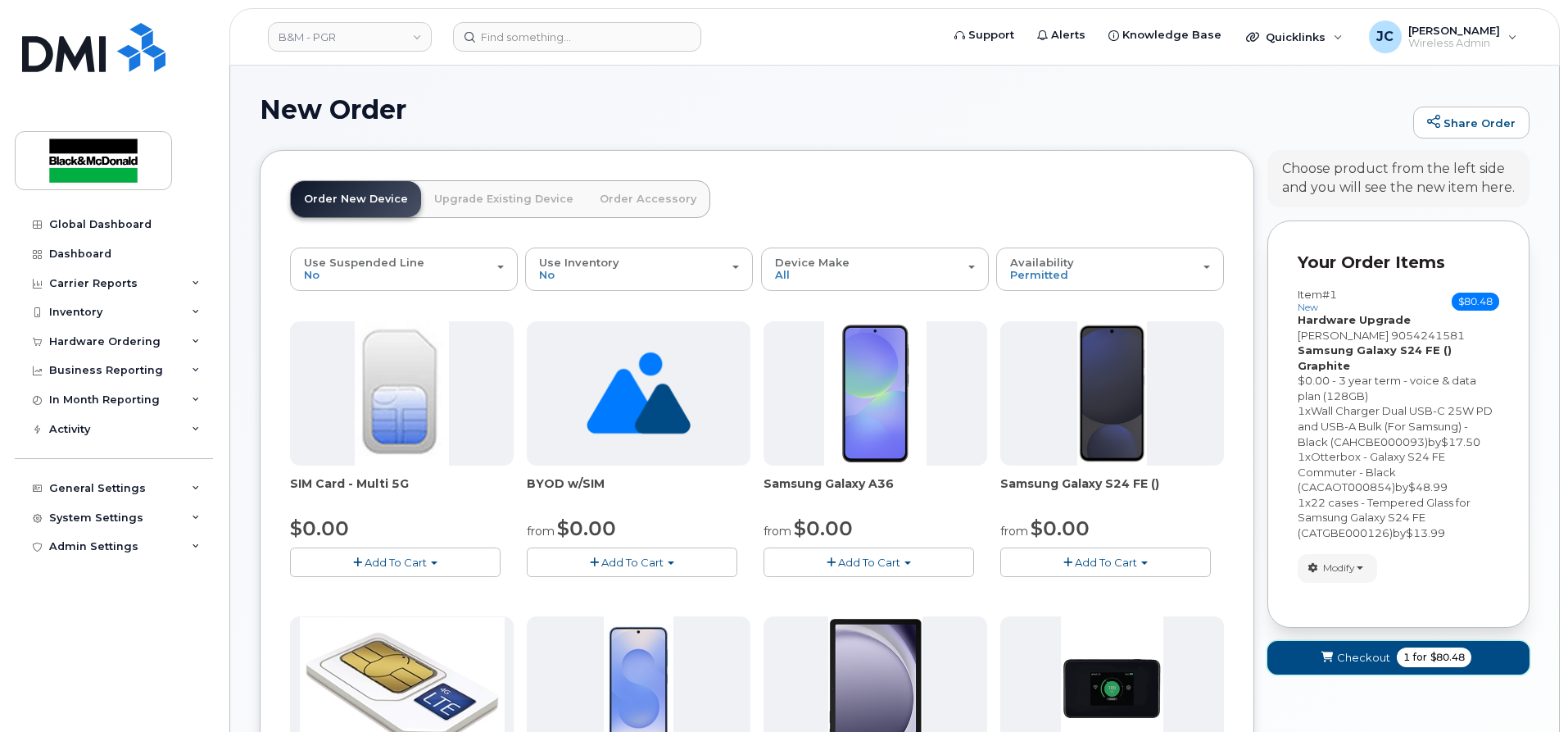
click at [1349, 649] on span "Checkout" at bounding box center [1364, 657] width 53 height 15
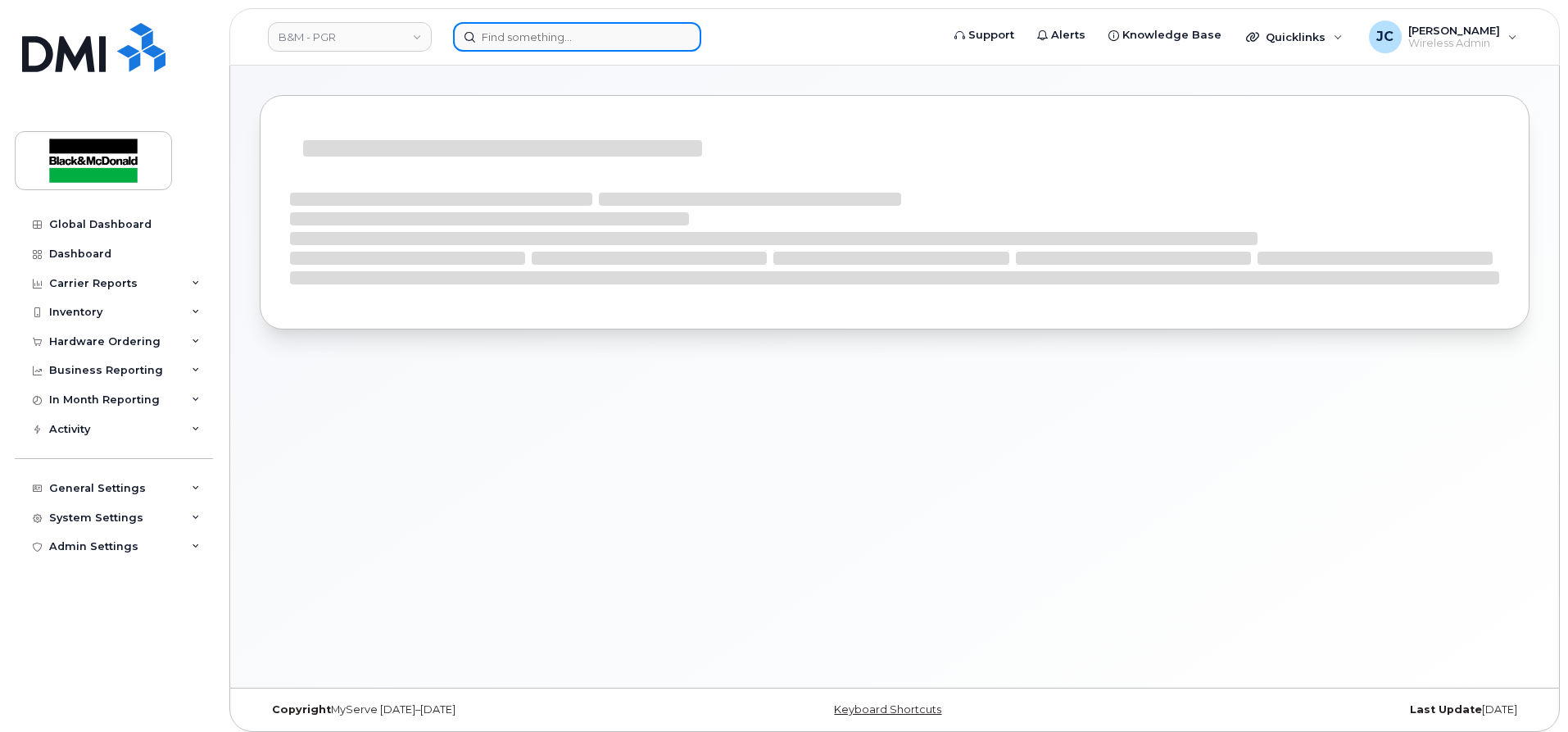
click at [516, 33] on input at bounding box center [577, 37] width 249 height 29
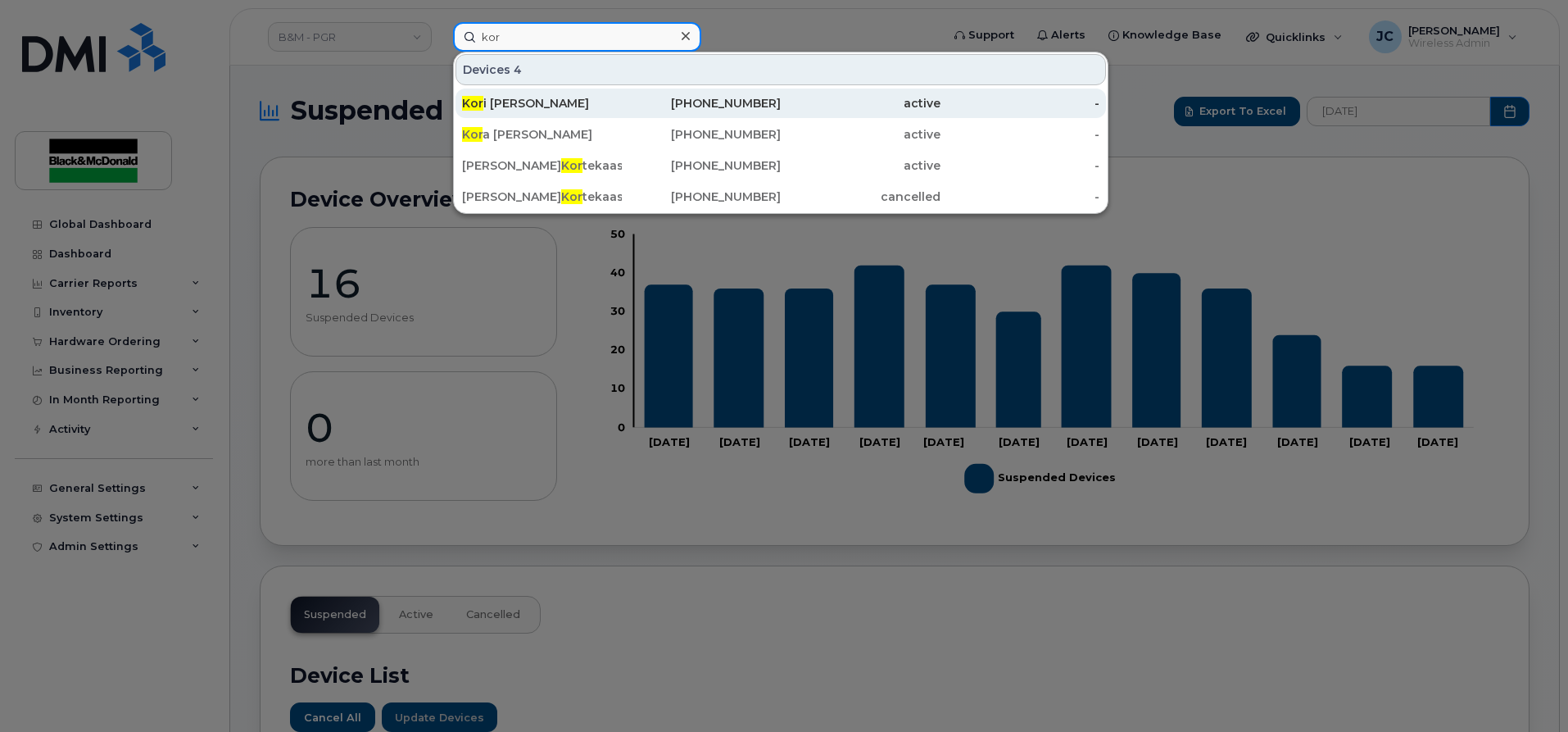
type input "kor"
click at [766, 111] on div "905-424-1581" at bounding box center [702, 103] width 160 height 16
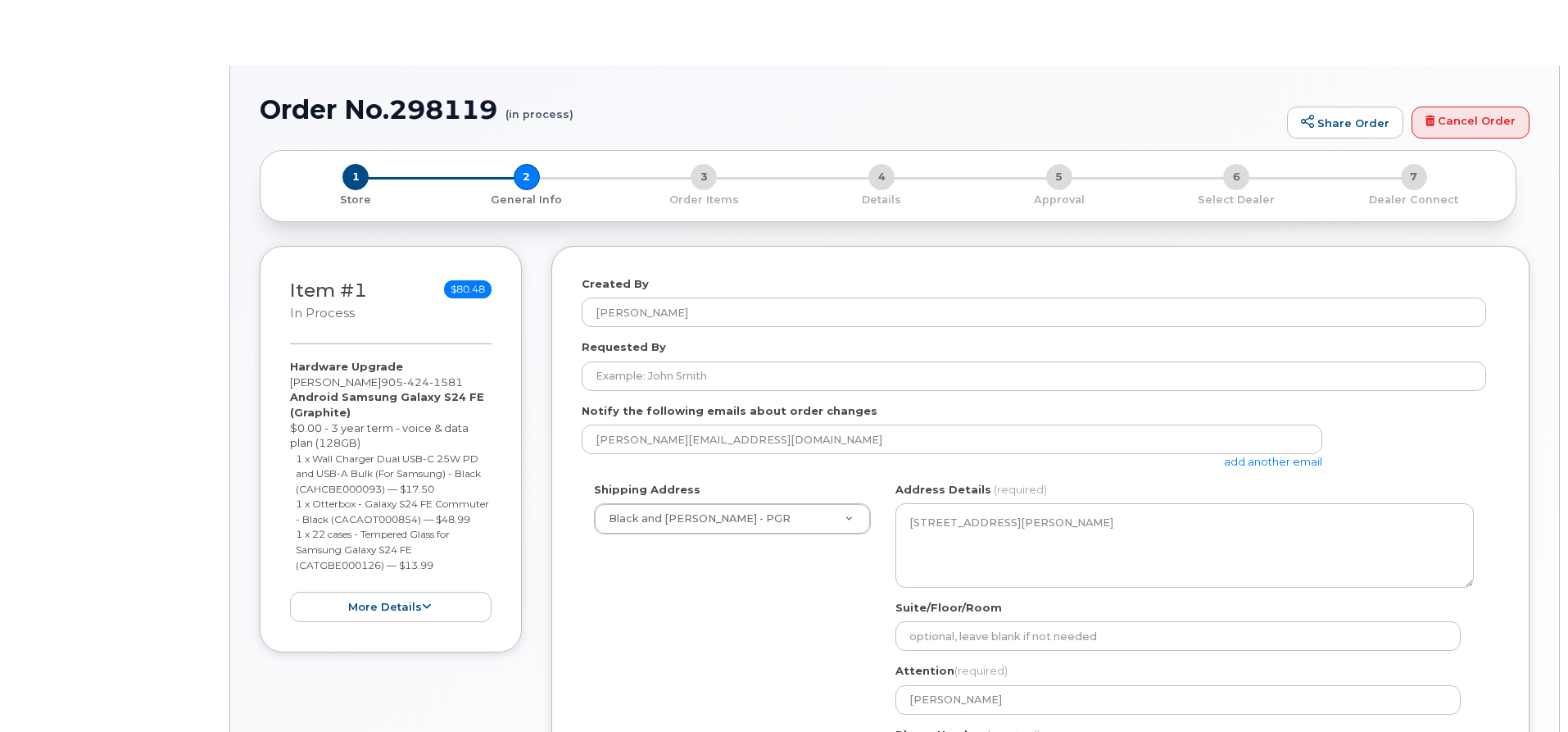
select select
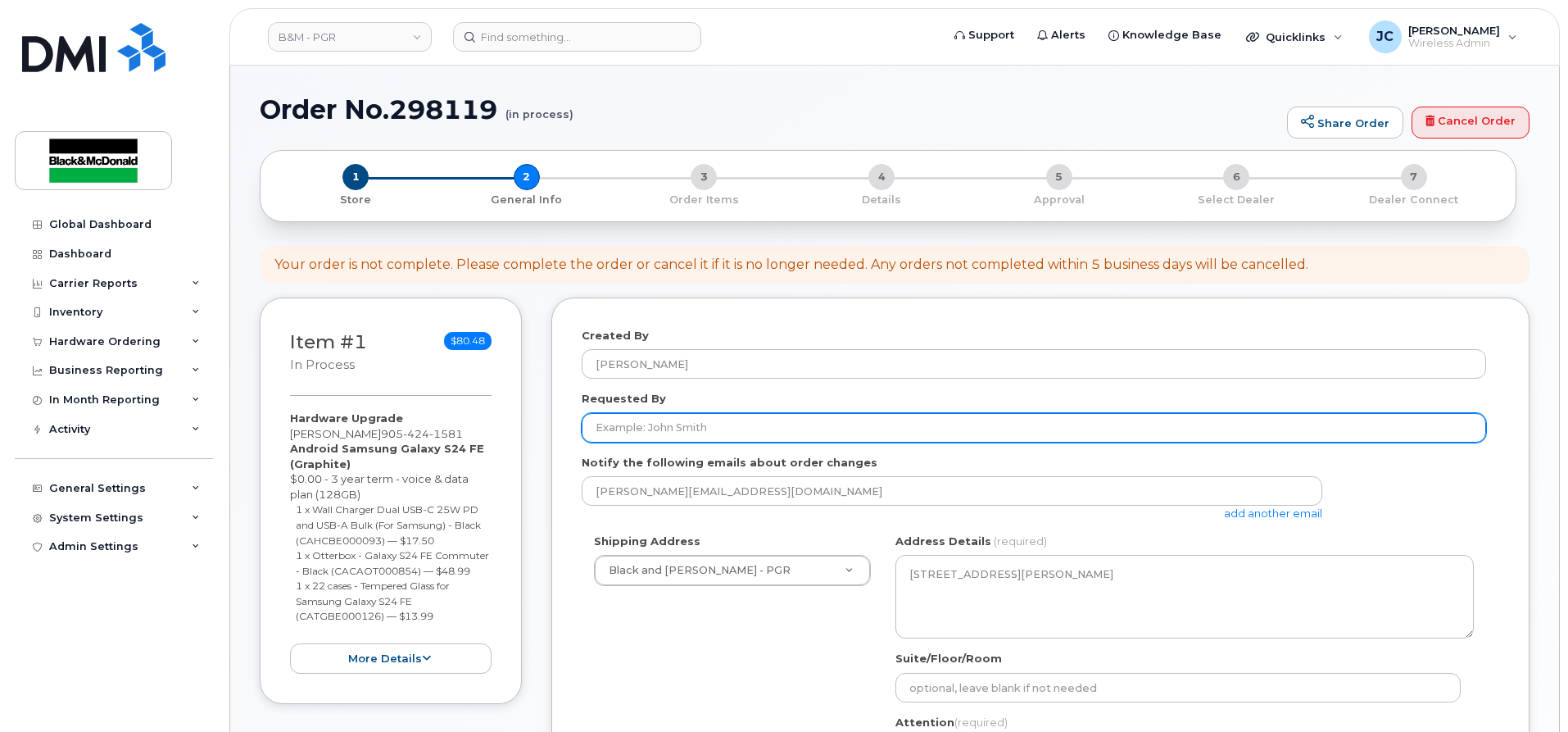
click at [996, 431] on input "Requested By" at bounding box center [1034, 428] width 905 height 29
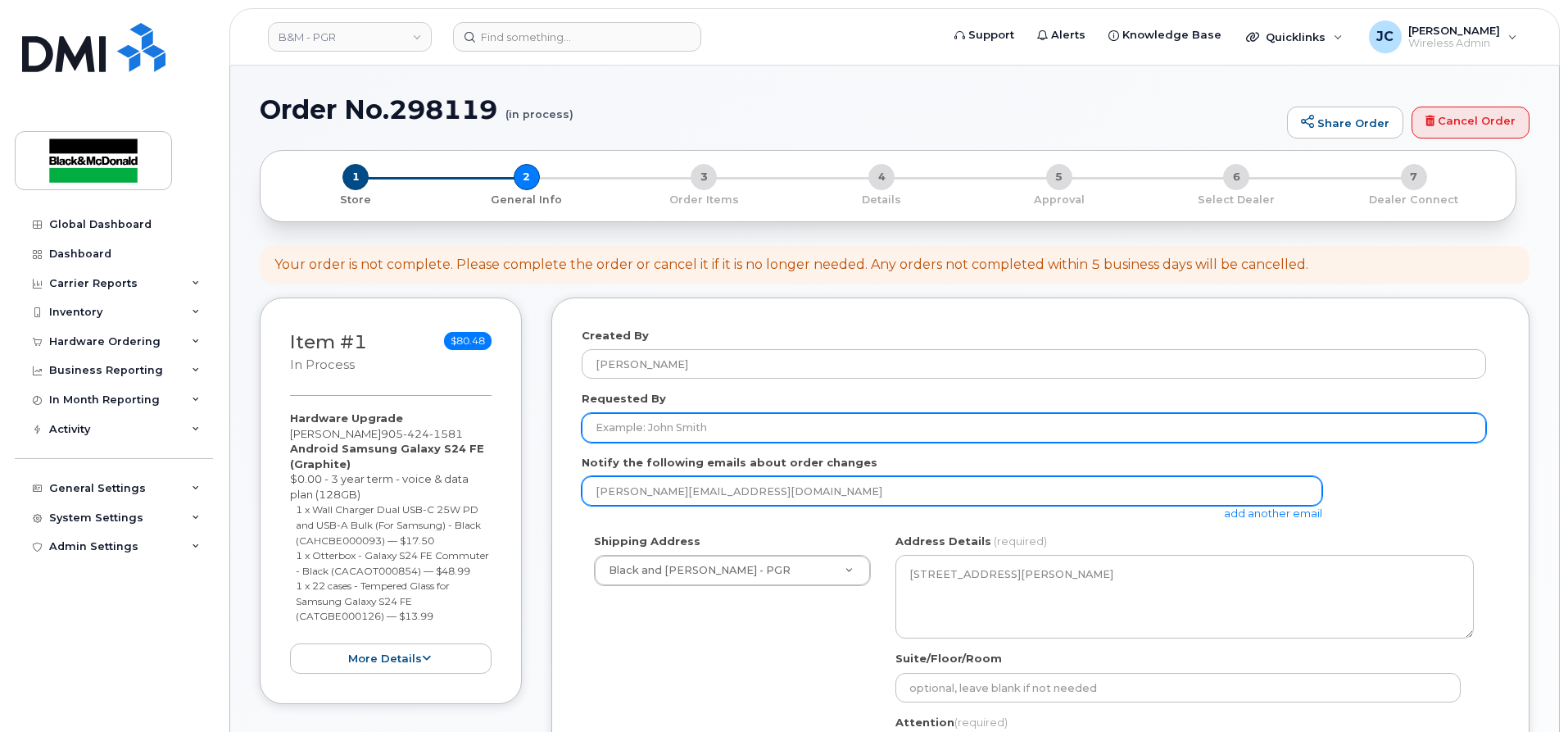
type input "upgrade"
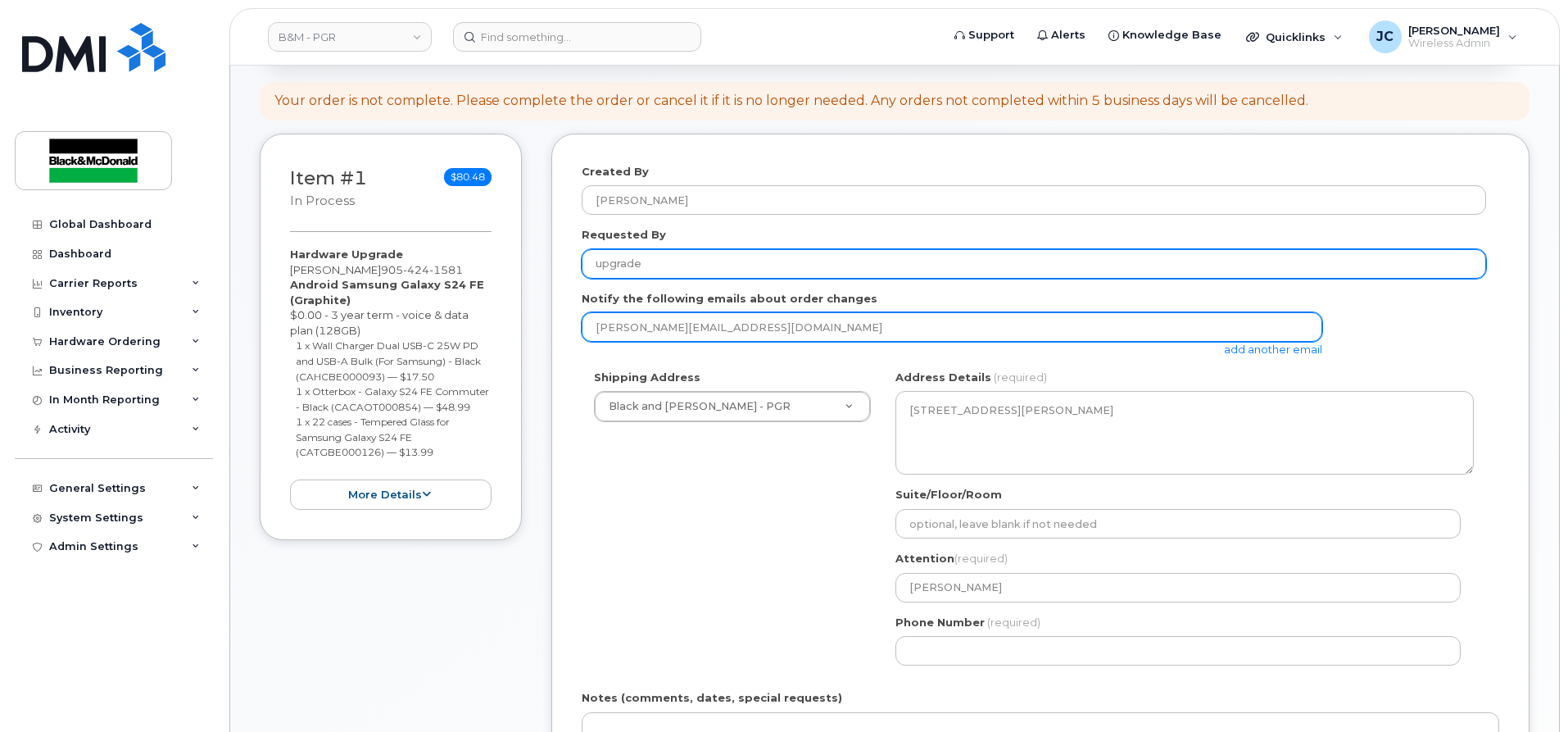
scroll to position [246, 0]
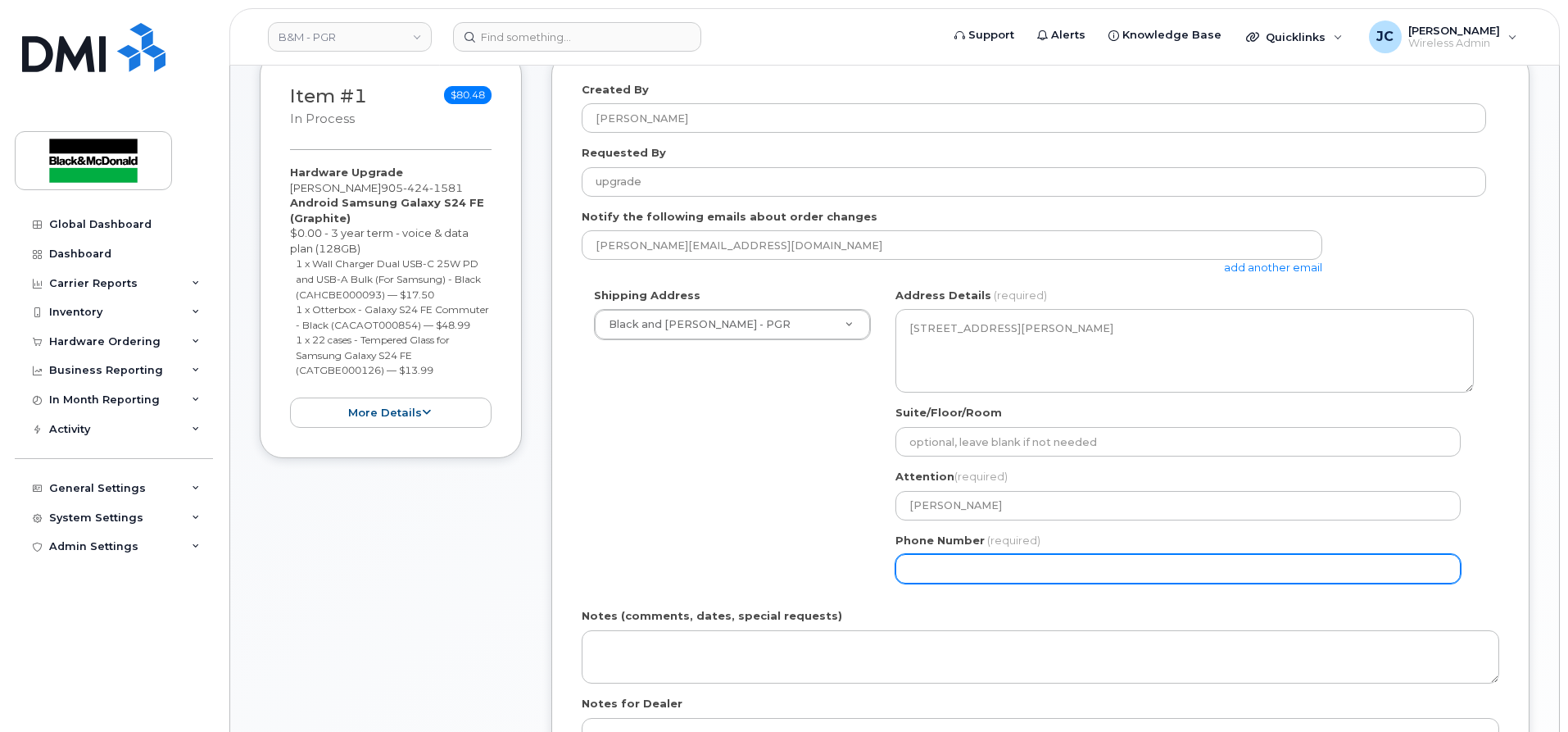
click at [991, 557] on input "Phone Number" at bounding box center [1178, 569] width 565 height 29
click at [994, 563] on input "Phone Number" at bounding box center [1178, 569] width 565 height 29
click at [930, 563] on input "Phone Number" at bounding box center [1178, 569] width 565 height 29
select select
type input "905621313"
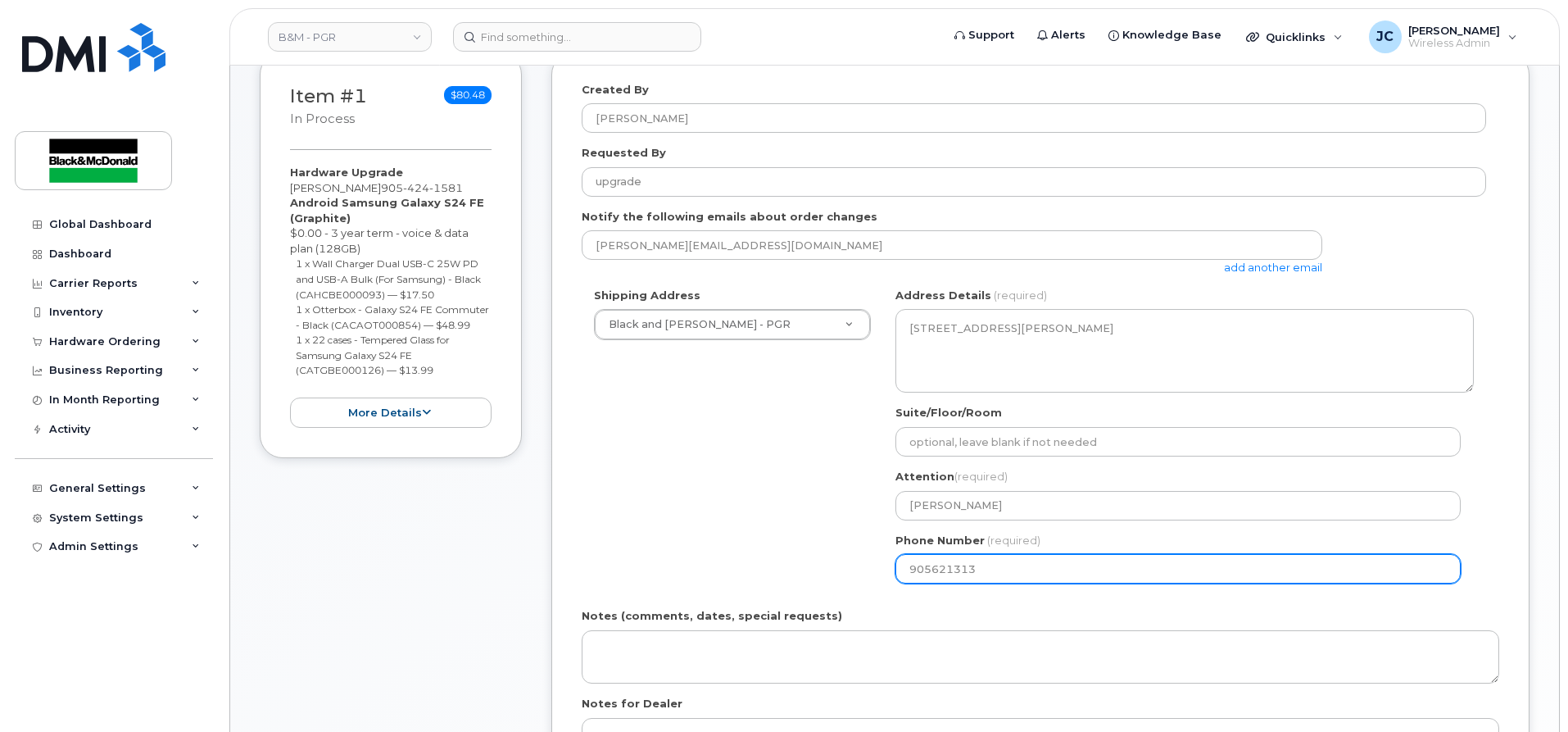
select select
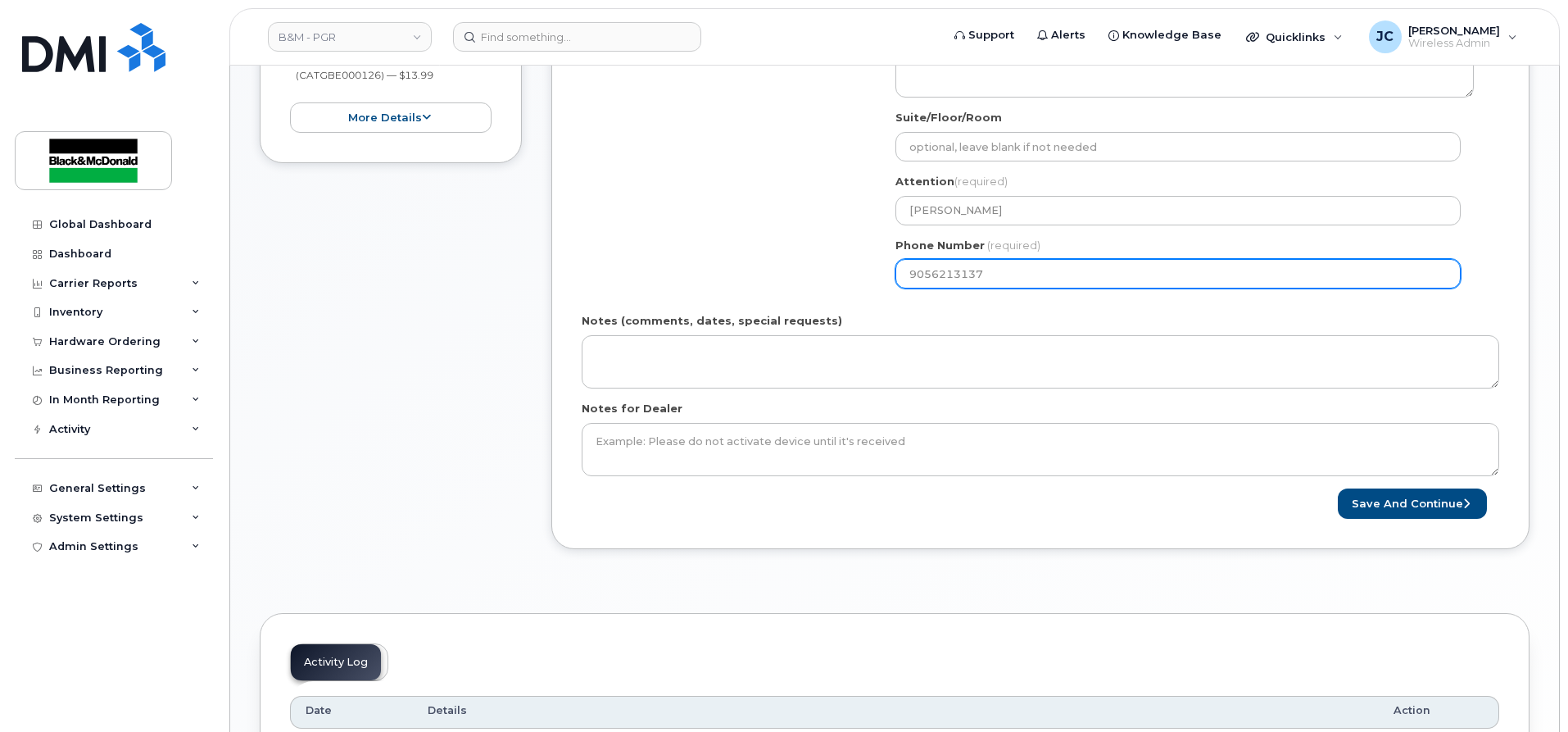
scroll to position [574, 0]
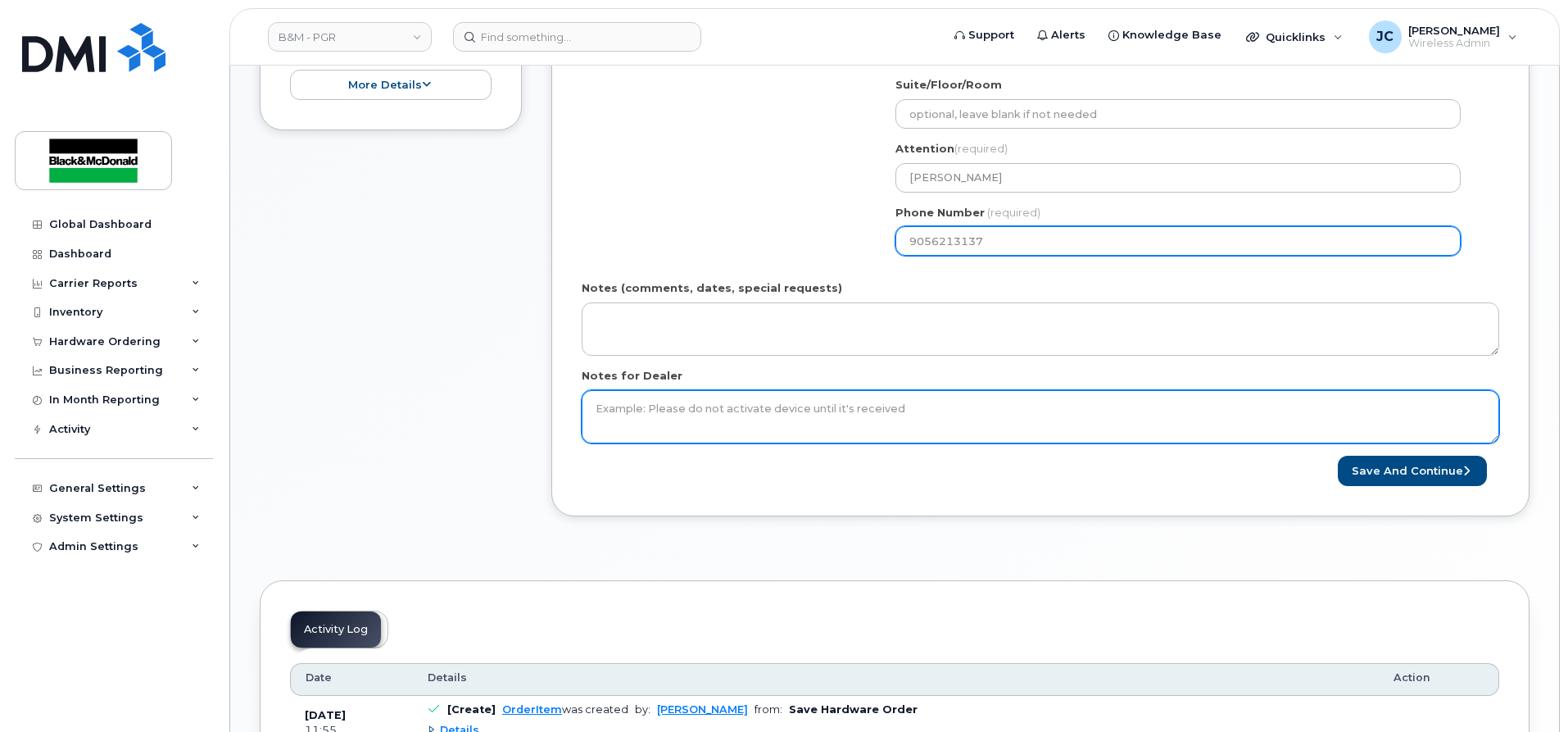
type input "9056213137"
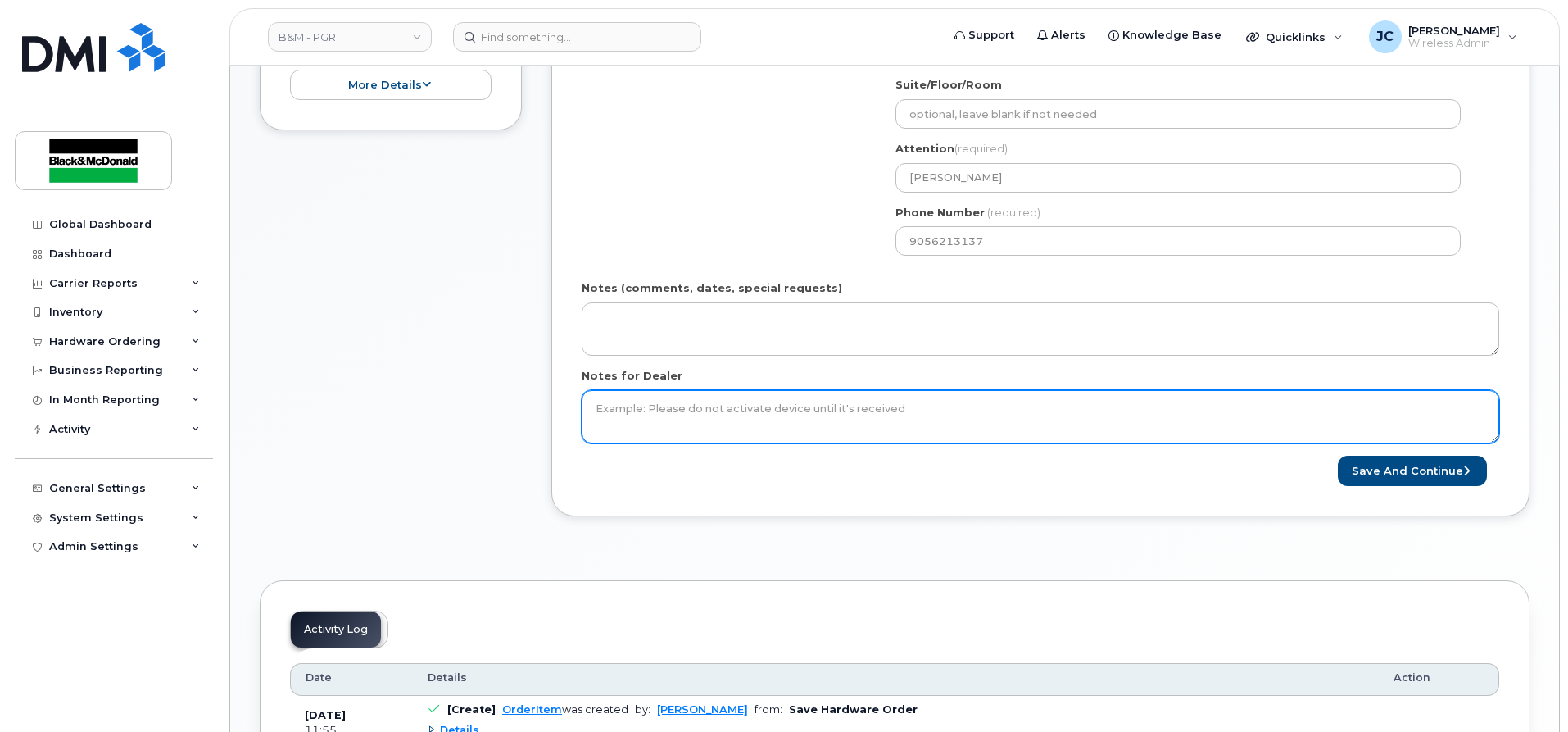
click at [660, 412] on textarea "Notes for Dealer" at bounding box center [1040, 416] width 918 height 54
type textarea "***No new SIM needed-user will use Sim from old phone"
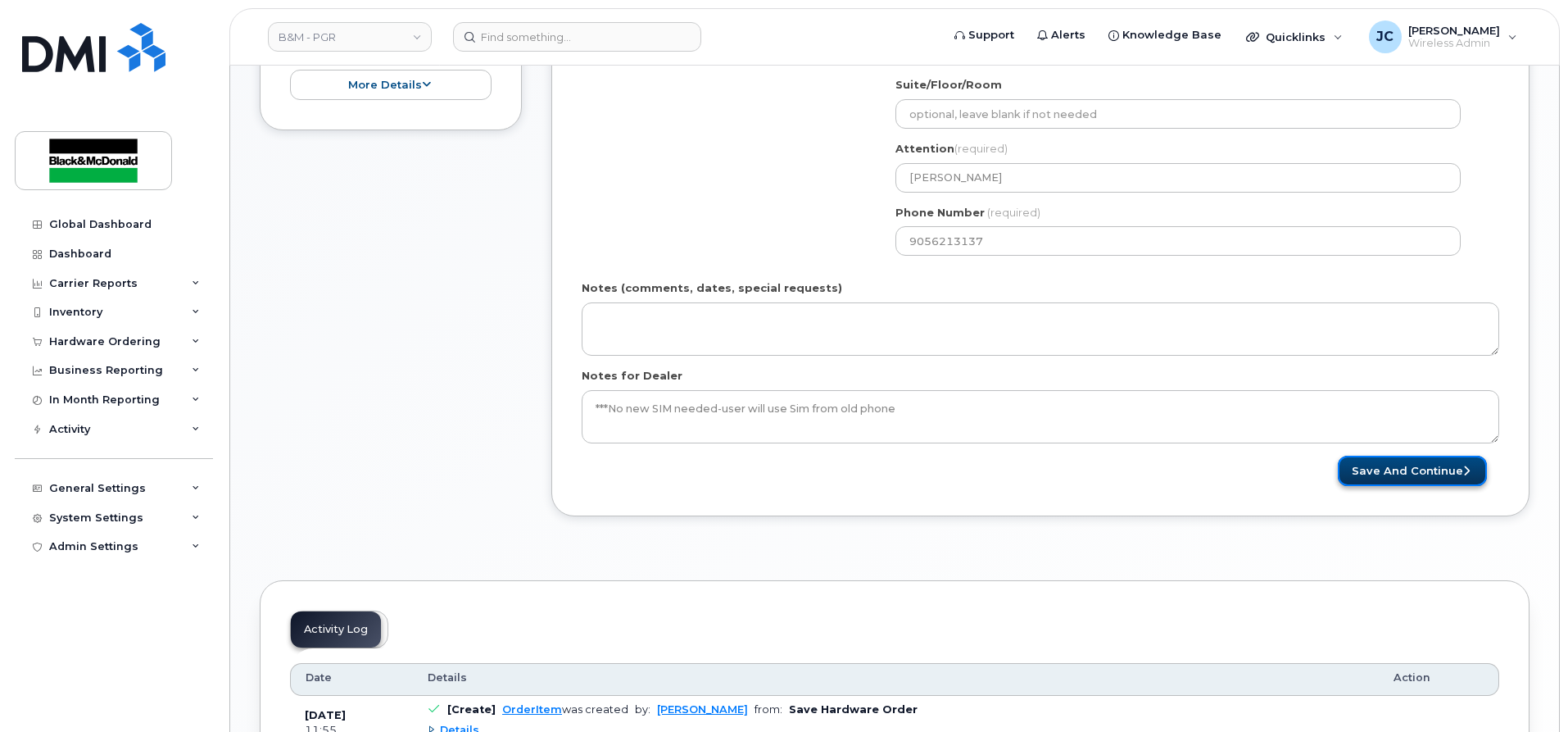
click at [1399, 476] on button "Save and Continue" at bounding box center [1412, 471] width 149 height 30
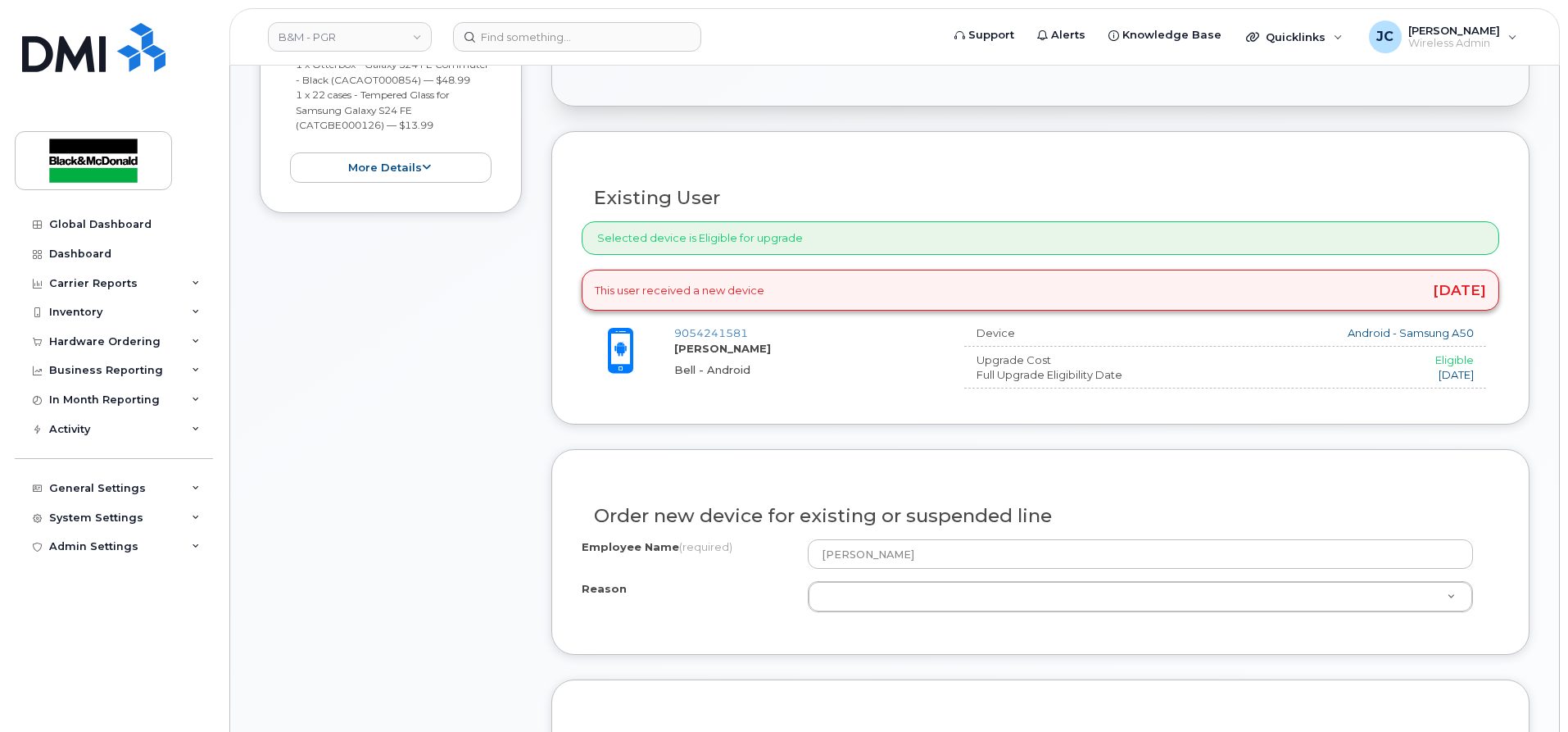
scroll to position [492, 0]
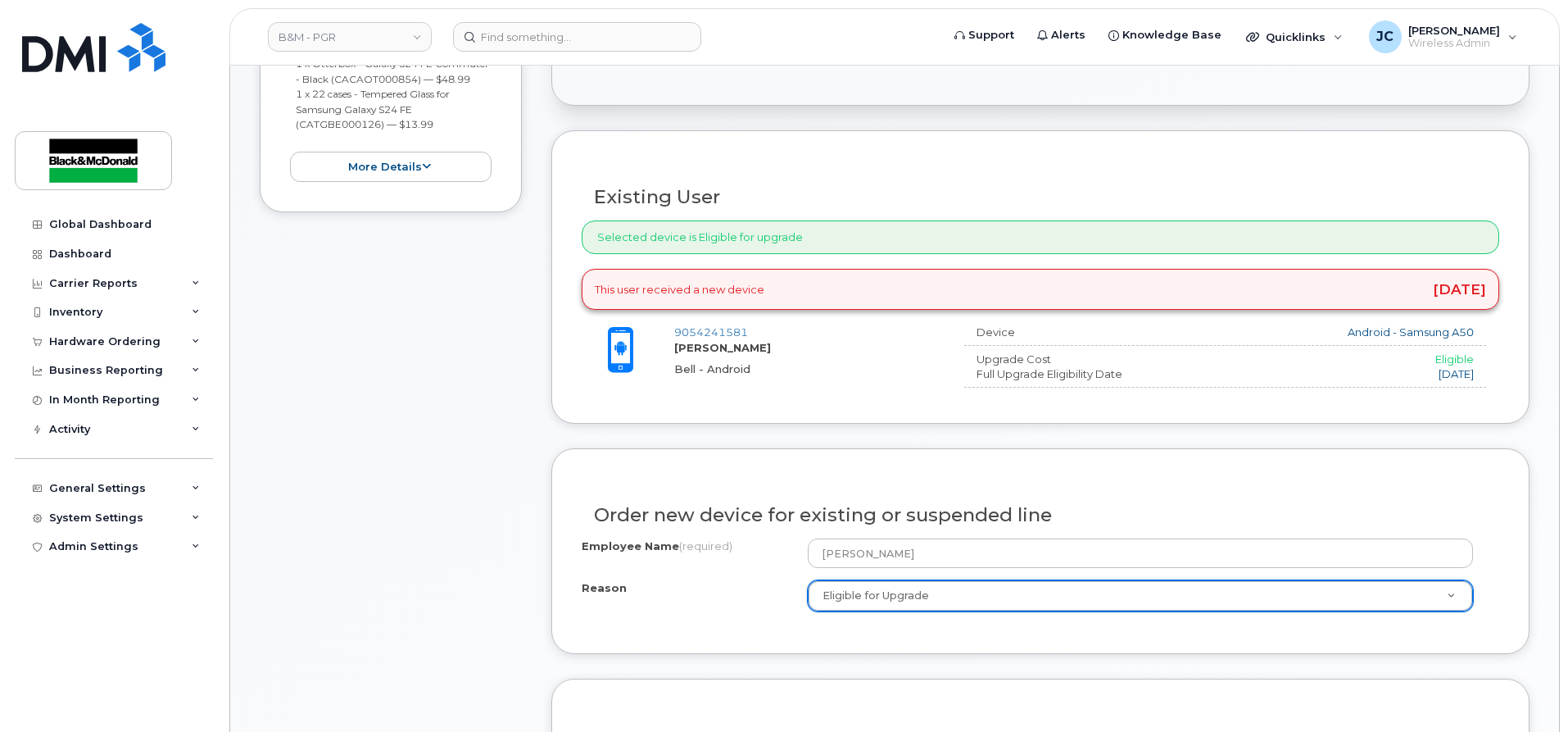
select select "eligible_for_upgrade"
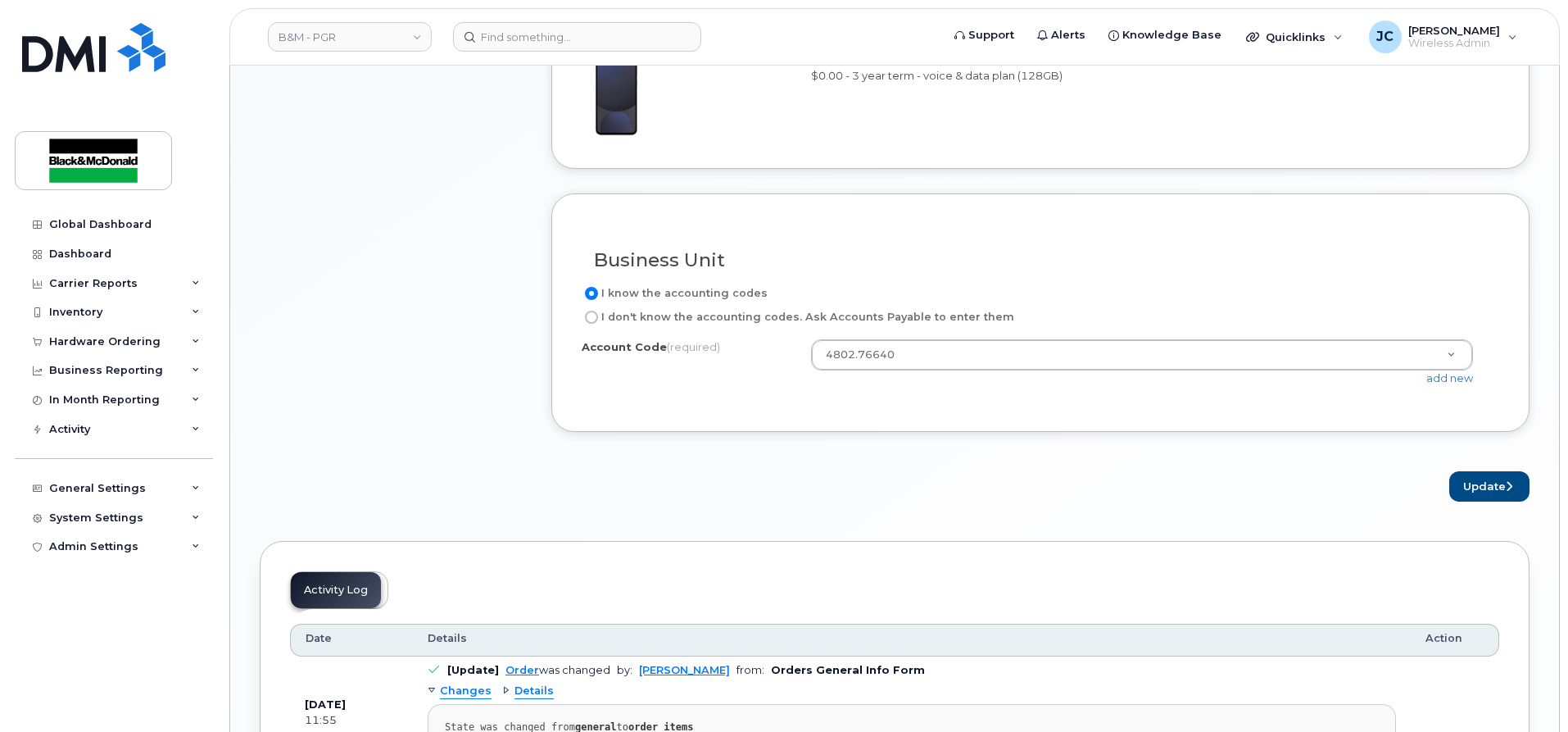
scroll to position [1311, 0]
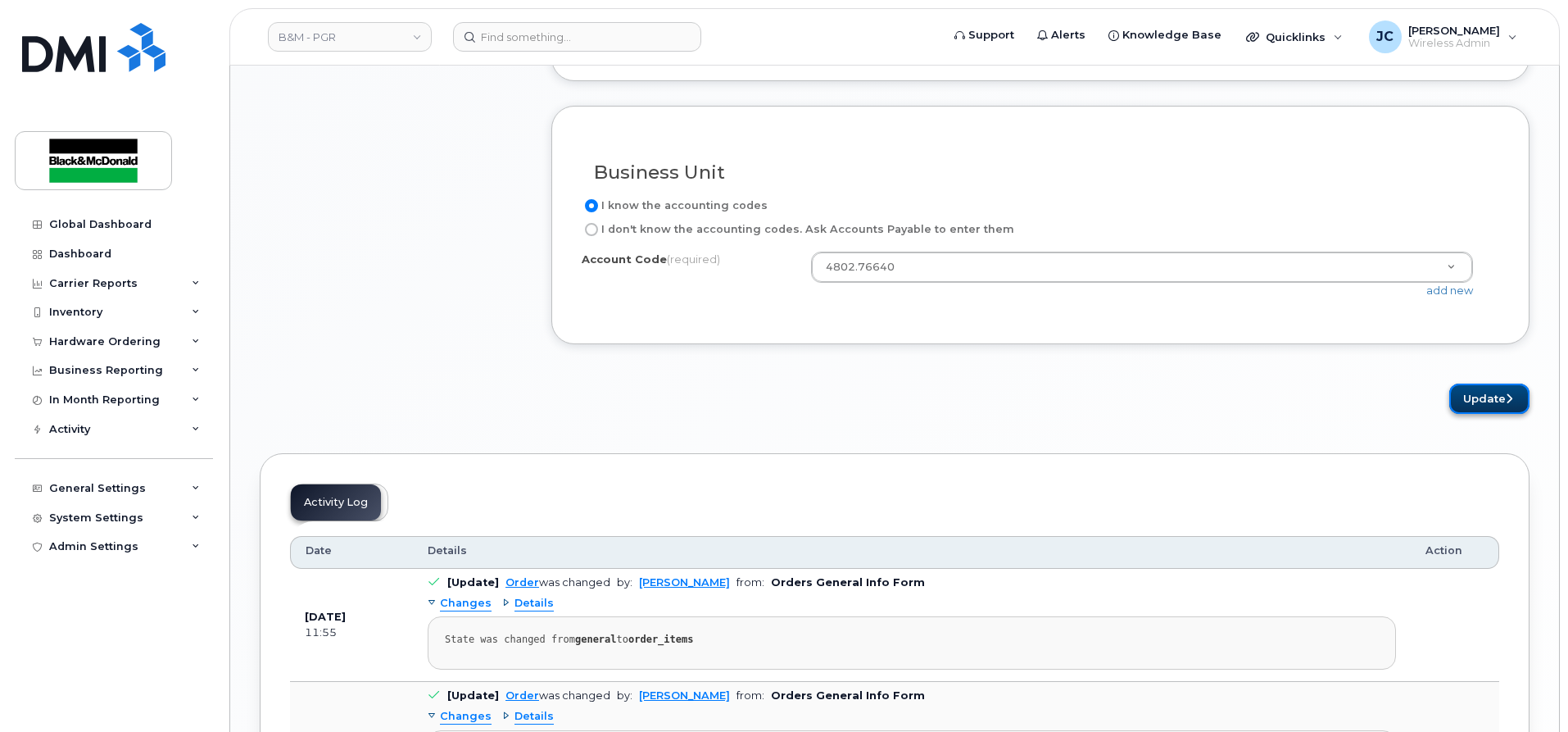
click at [1482, 401] on button "Update" at bounding box center [1489, 398] width 80 height 30
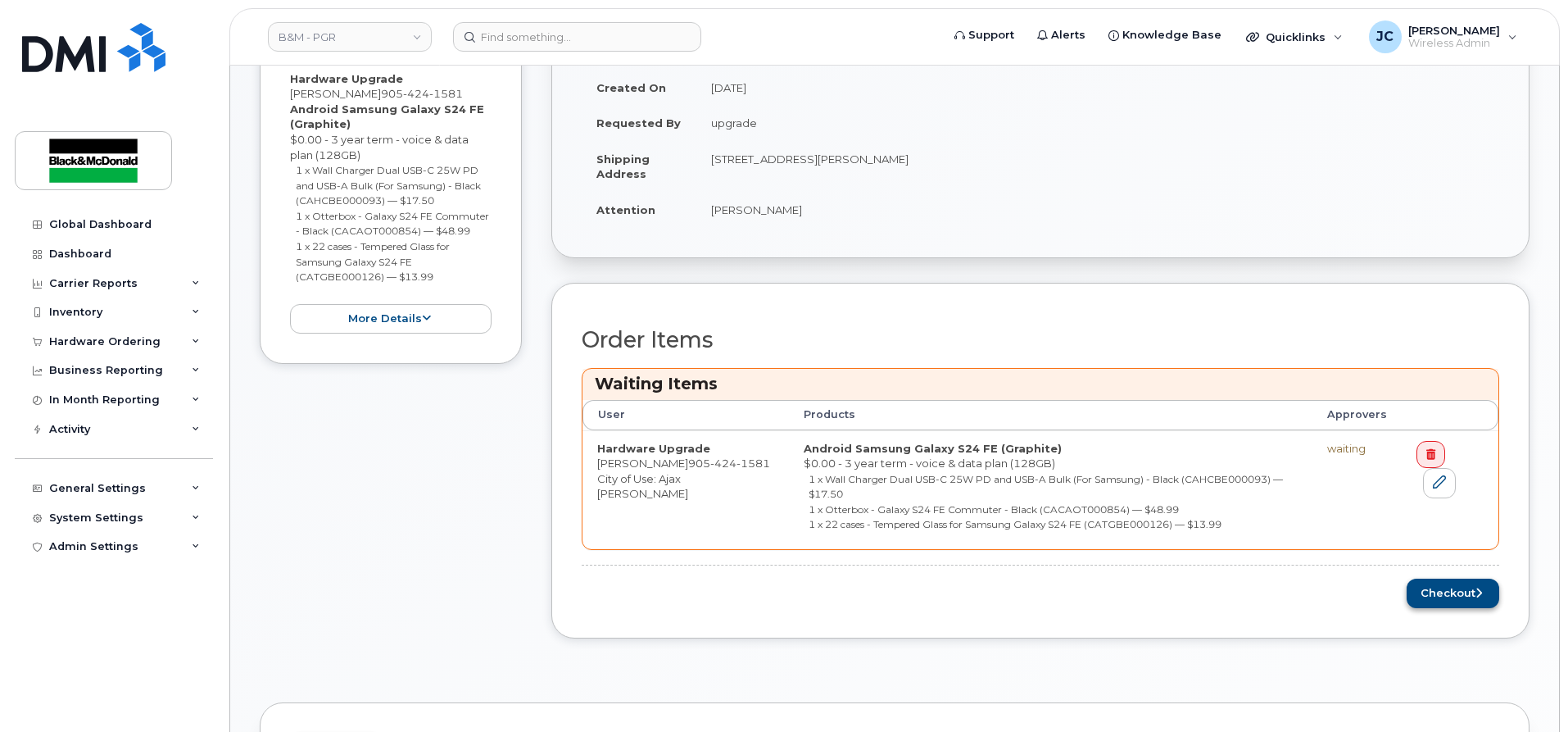
scroll to position [492, 0]
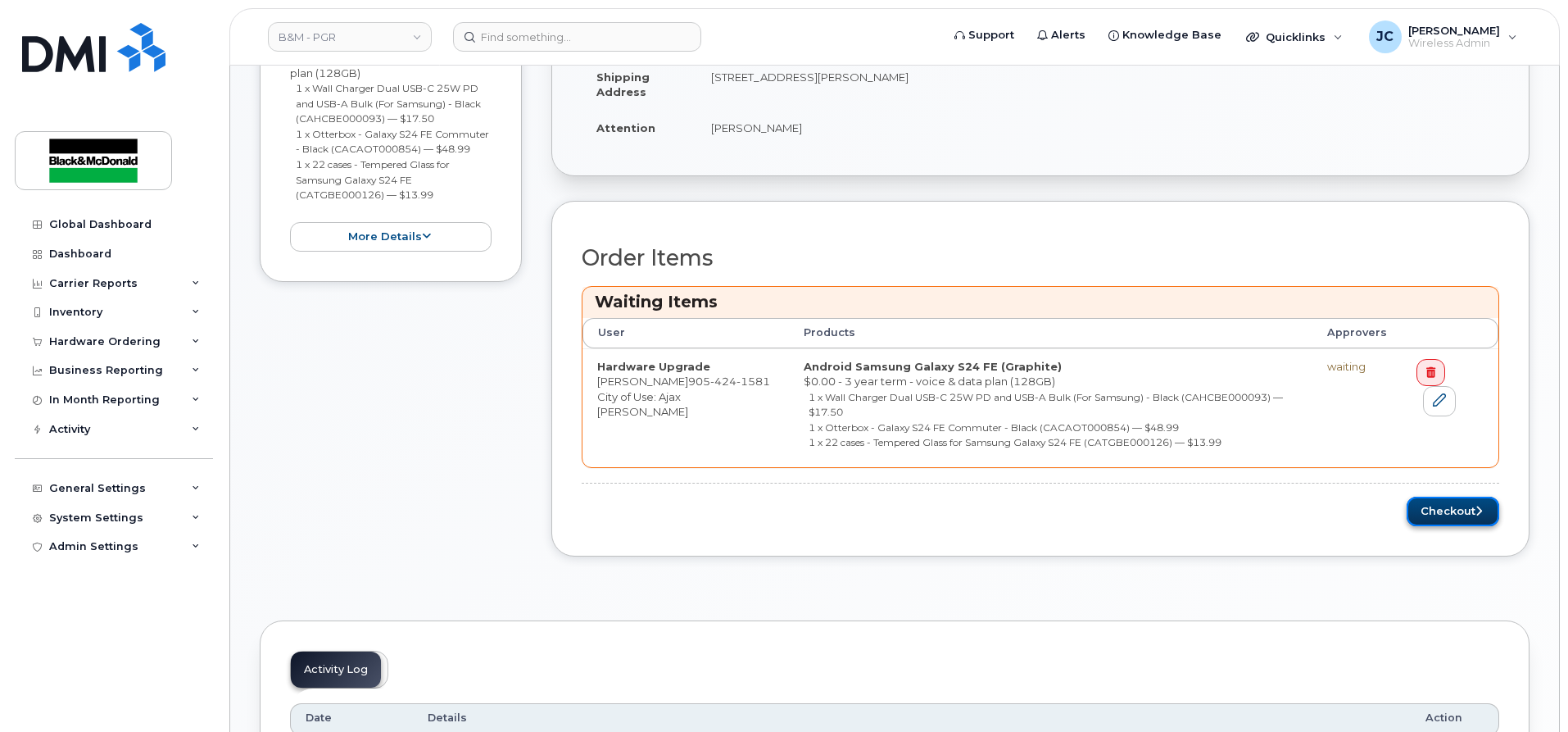
click at [1446, 496] on button "Checkout" at bounding box center [1454, 511] width 93 height 30
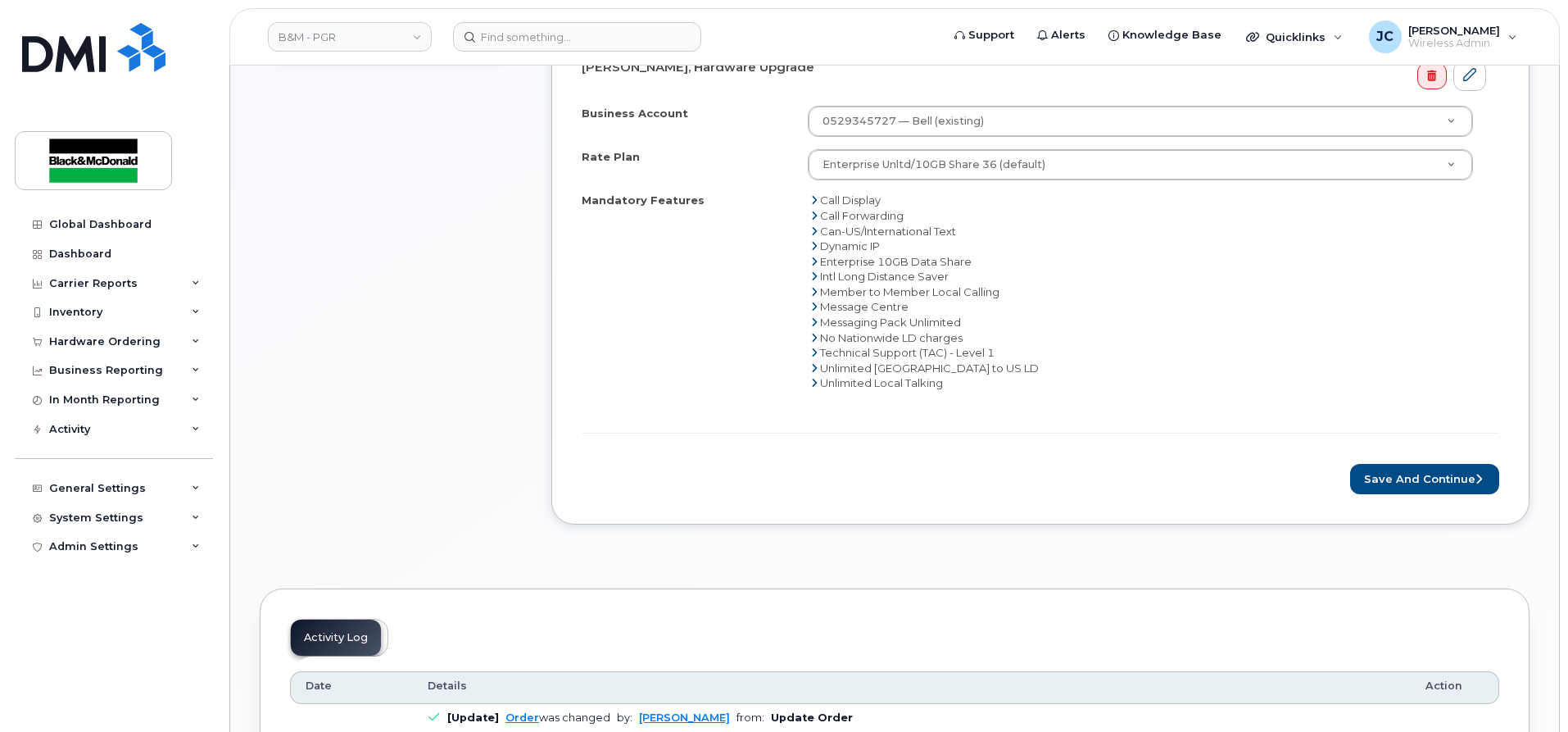
scroll to position [737, 0]
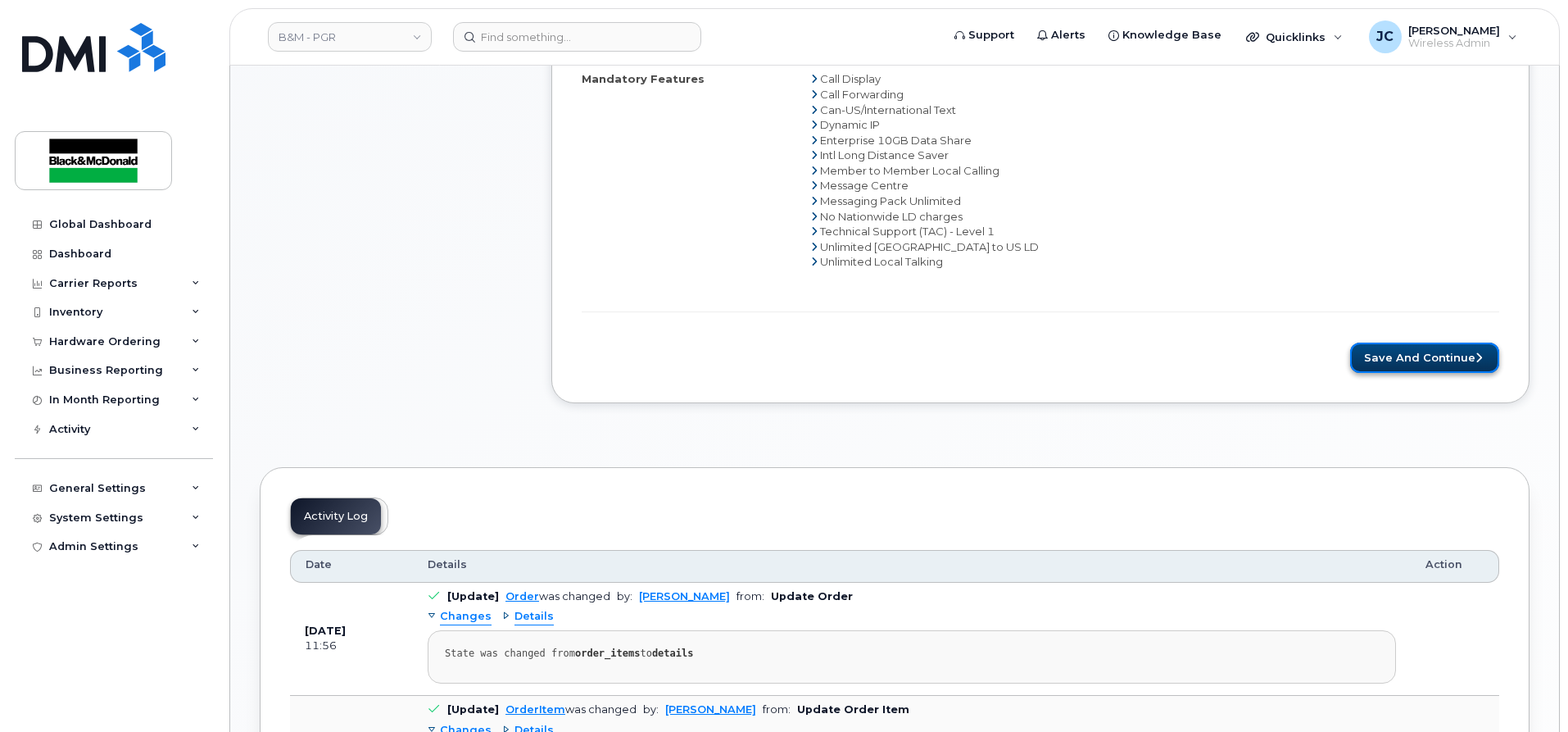
click at [1387, 349] on button "Save and Continue" at bounding box center [1424, 357] width 149 height 30
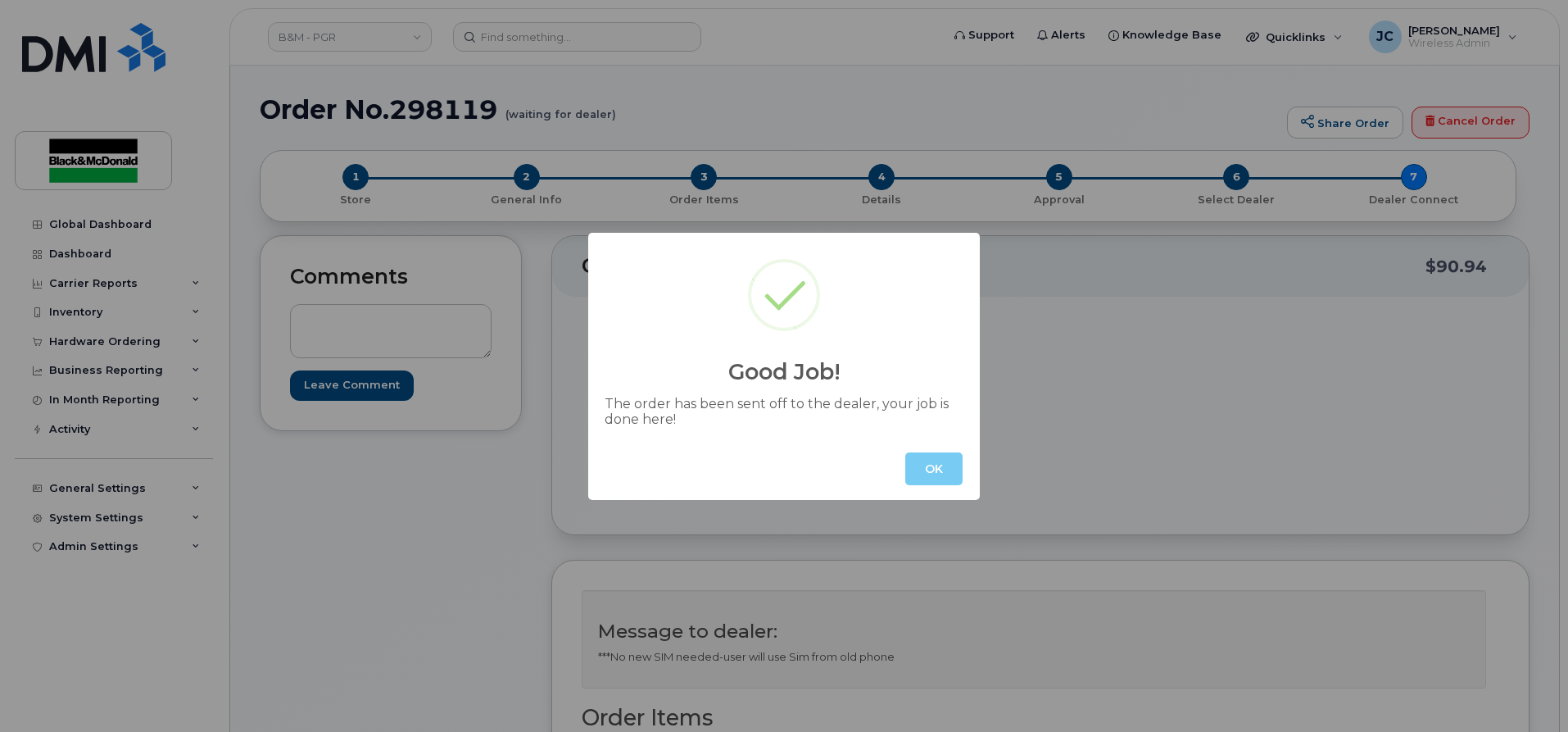
click at [943, 465] on button "OK" at bounding box center [934, 469] width 58 height 33
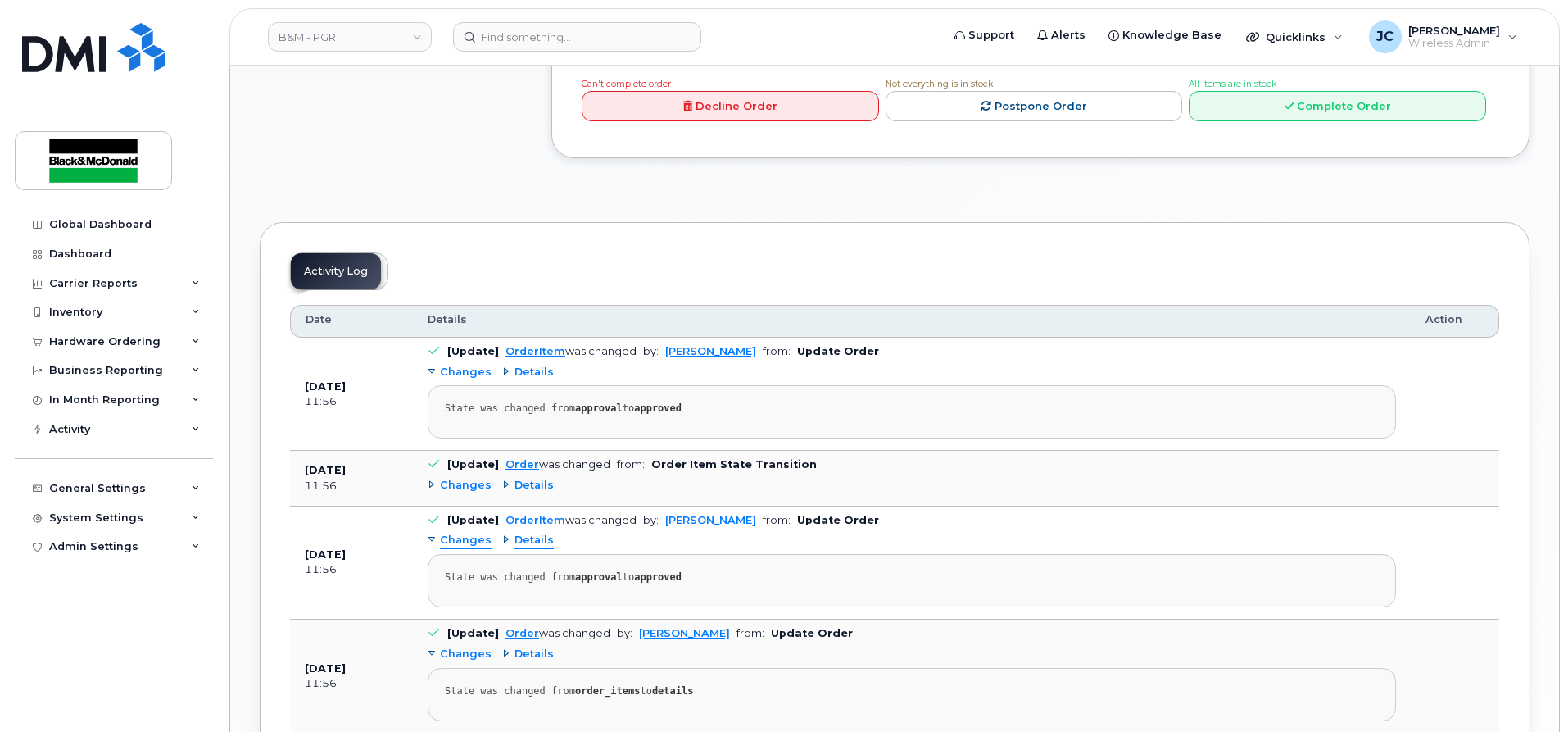
scroll to position [1147, 0]
